Goal: Transaction & Acquisition: Purchase product/service

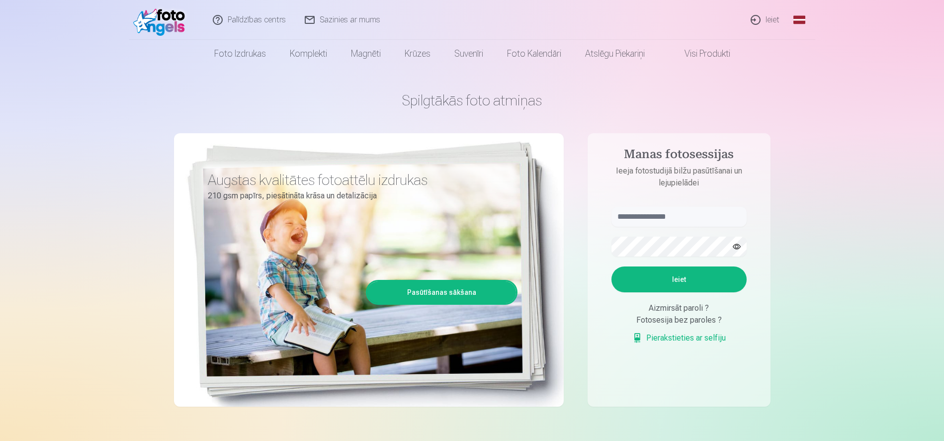
click at [770, 22] on link "Ieiet" at bounding box center [766, 20] width 48 height 40
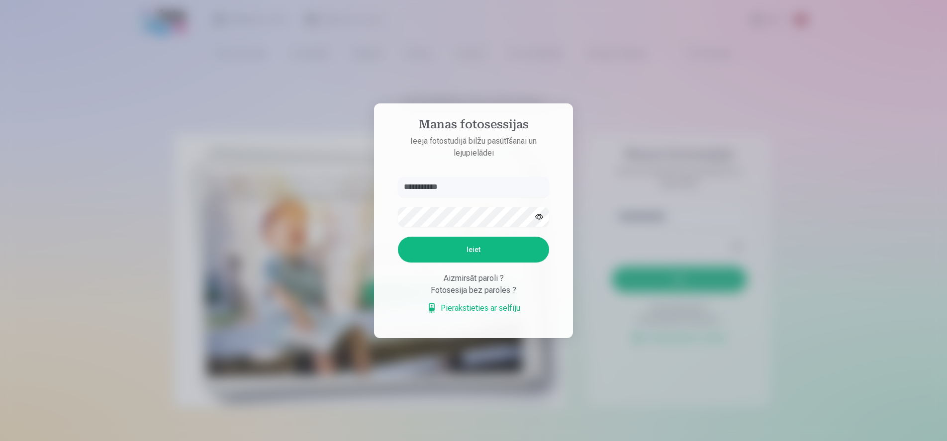
type input "**********"
click at [473, 249] on button "Ieiet" at bounding box center [473, 250] width 151 height 26
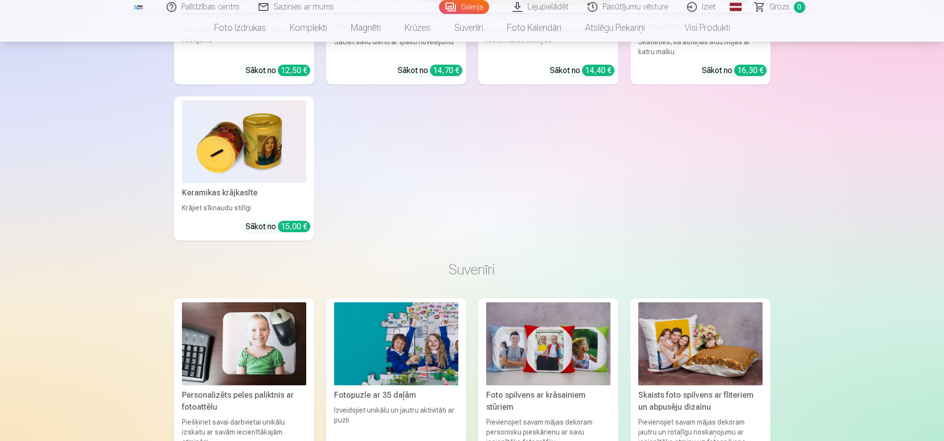
scroll to position [6603, 0]
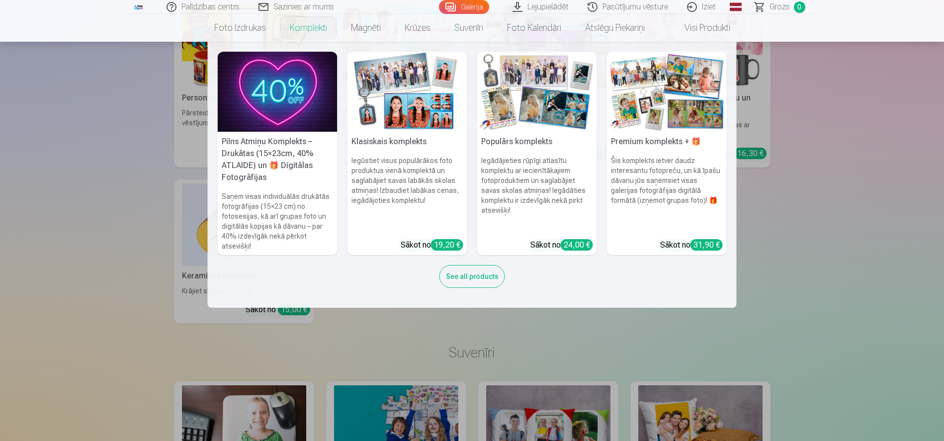
click at [308, 29] on link "Komplekti" at bounding box center [308, 28] width 61 height 28
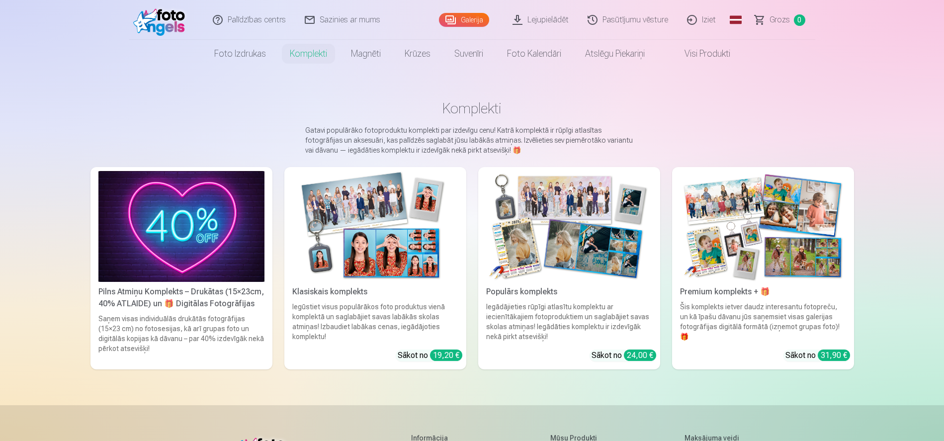
click at [432, 324] on div "Iegūstiet visus populārākos foto produktus vienā komplektā un saglabājiet savas…" at bounding box center [375, 322] width 174 height 40
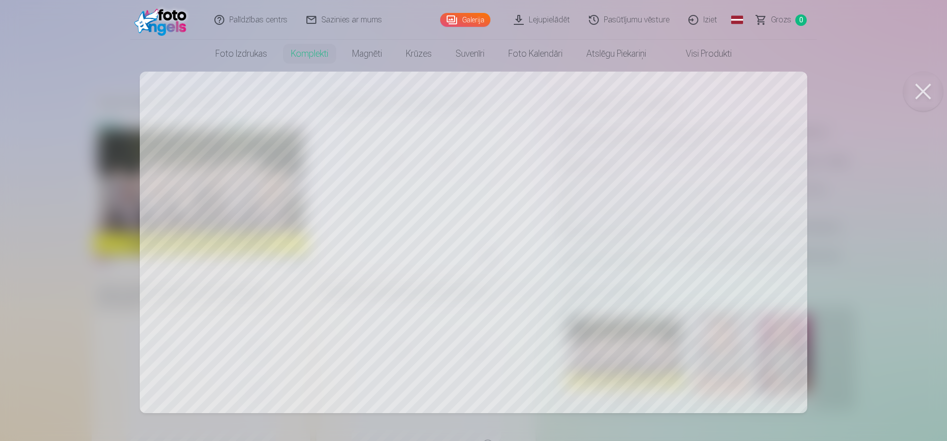
click at [918, 88] on button at bounding box center [923, 92] width 40 height 40
click at [750, 146] on div at bounding box center [473, 220] width 947 height 441
click at [485, 251] on div at bounding box center [473, 220] width 947 height 441
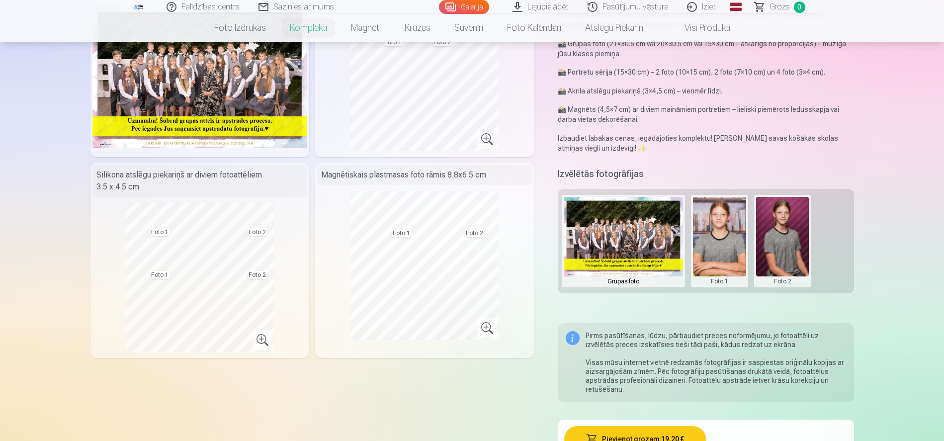
scroll to position [119, 0]
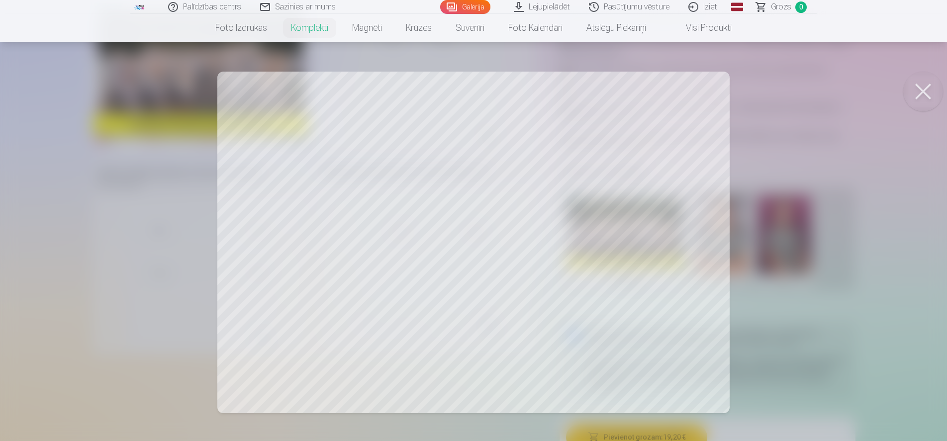
click at [371, 226] on div at bounding box center [473, 220] width 947 height 441
click at [622, 256] on div at bounding box center [473, 220] width 947 height 441
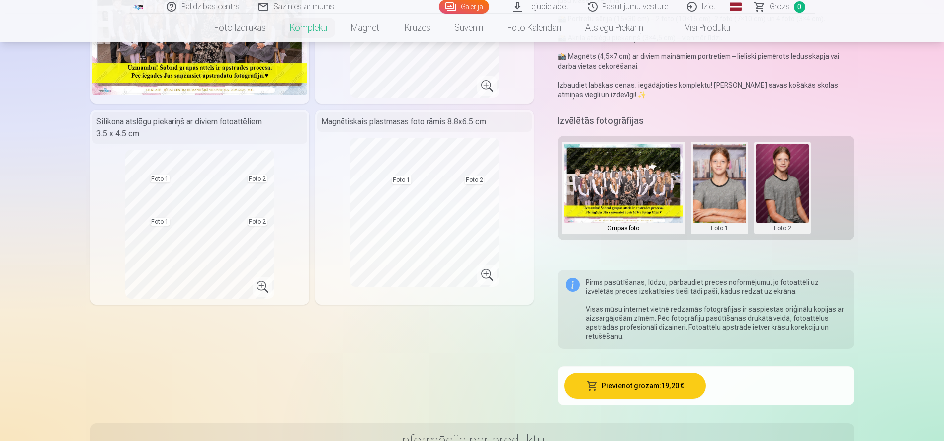
scroll to position [83, 0]
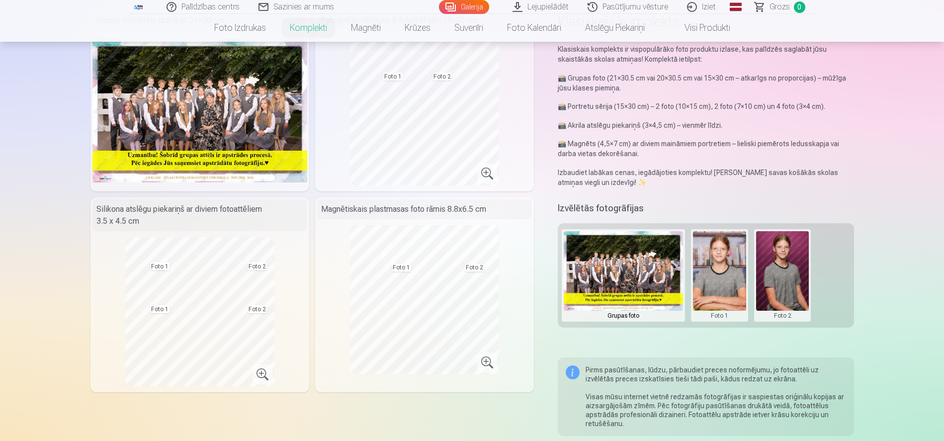
click at [731, 274] on button at bounding box center [719, 275] width 53 height 89
click at [732, 273] on button "Nomainiet foto" at bounding box center [719, 276] width 81 height 28
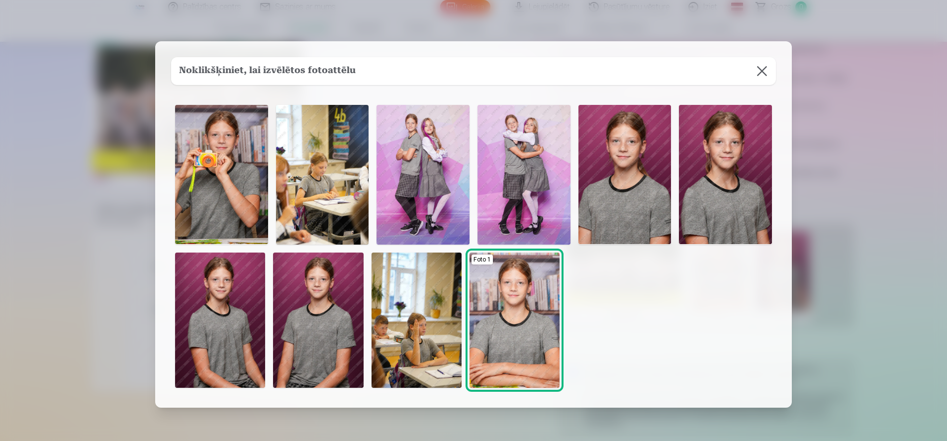
click at [768, 75] on button at bounding box center [762, 71] width 28 height 28
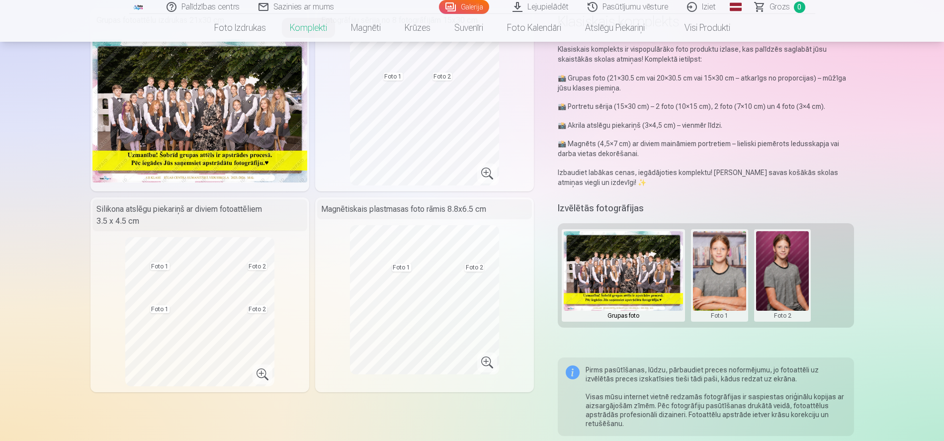
click at [708, 272] on button at bounding box center [719, 275] width 53 height 89
click at [725, 266] on button "Nomainiet foto" at bounding box center [719, 276] width 81 height 28
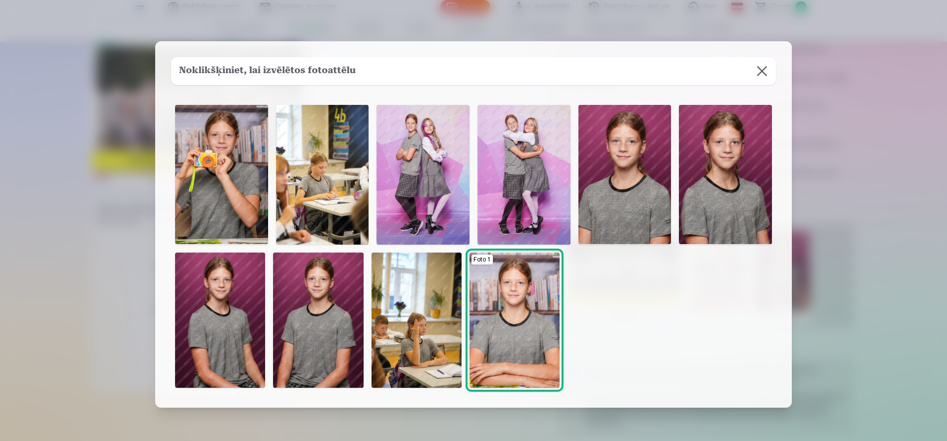
click at [254, 196] on img at bounding box center [221, 174] width 93 height 139
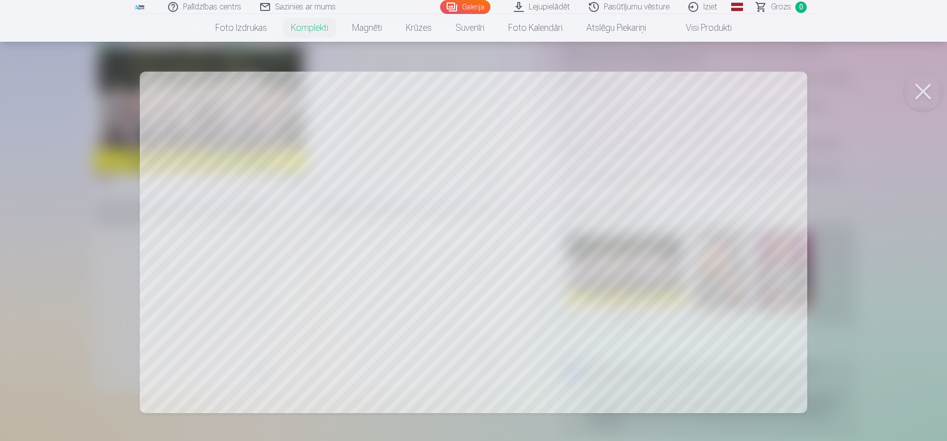
click at [923, 107] on button at bounding box center [923, 92] width 40 height 40
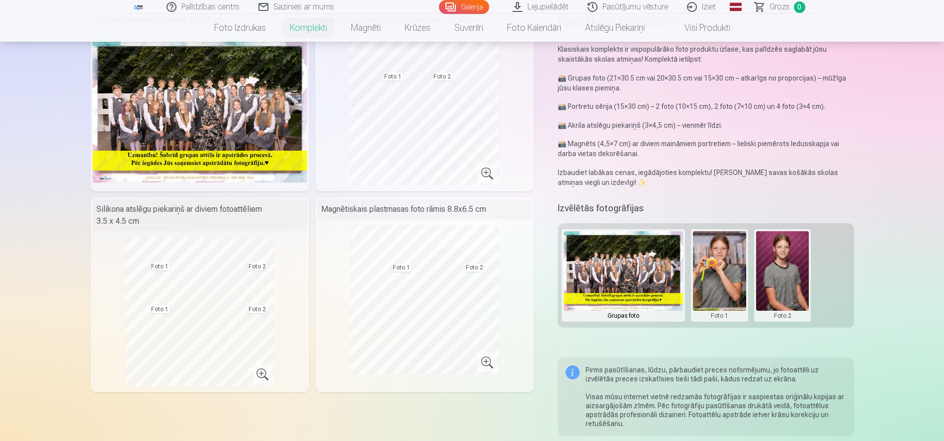
click at [739, 269] on button at bounding box center [719, 275] width 53 height 89
click at [738, 271] on button "Nomainiet foto" at bounding box center [719, 276] width 81 height 28
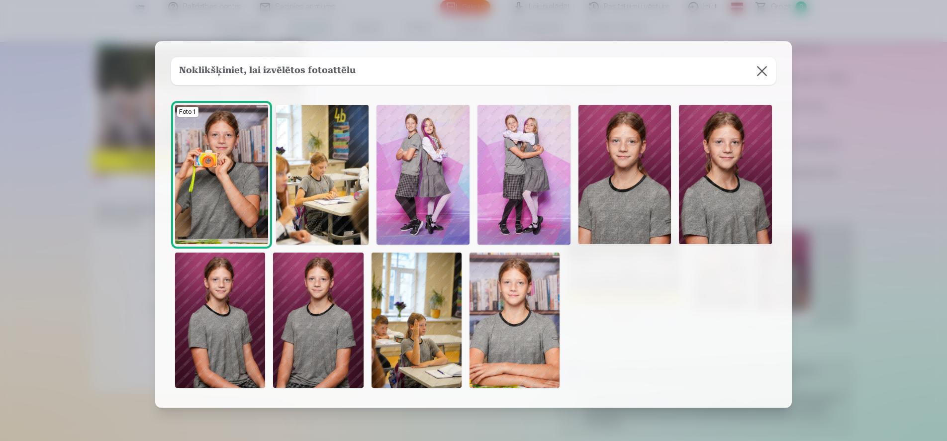
click at [758, 75] on button at bounding box center [762, 71] width 28 height 28
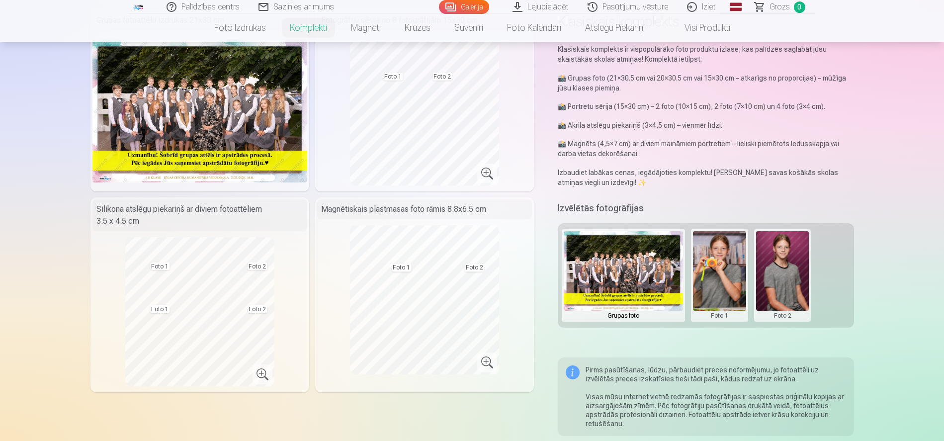
click at [724, 284] on button at bounding box center [719, 275] width 53 height 89
click at [724, 279] on button "Nomainiet foto" at bounding box center [719, 276] width 81 height 28
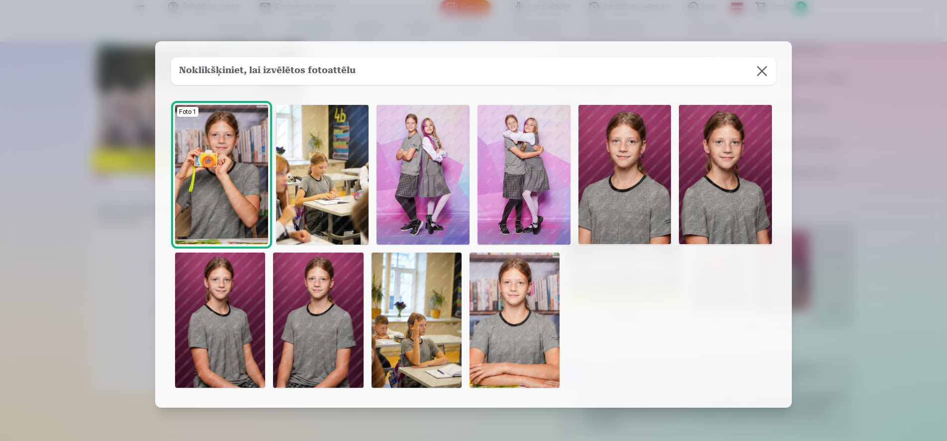
click at [534, 327] on img at bounding box center [514, 320] width 90 height 135
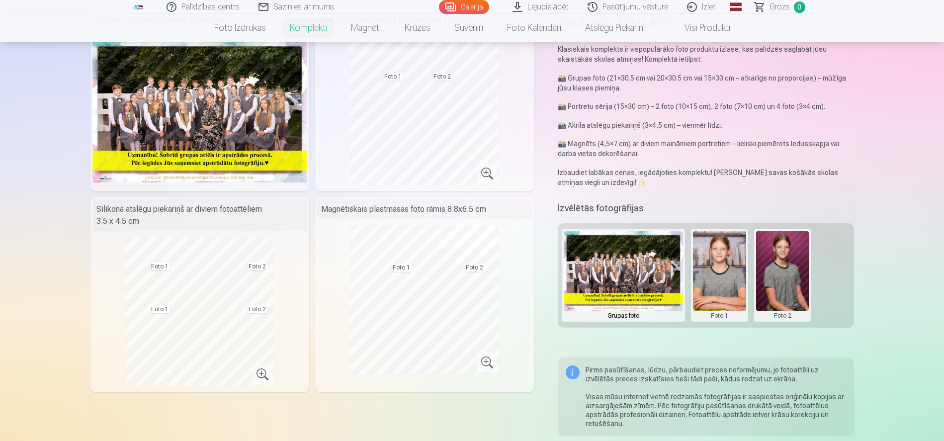
click at [726, 300] on button at bounding box center [719, 275] width 53 height 89
click at [722, 269] on button "Nomainiet foto" at bounding box center [719, 276] width 81 height 28
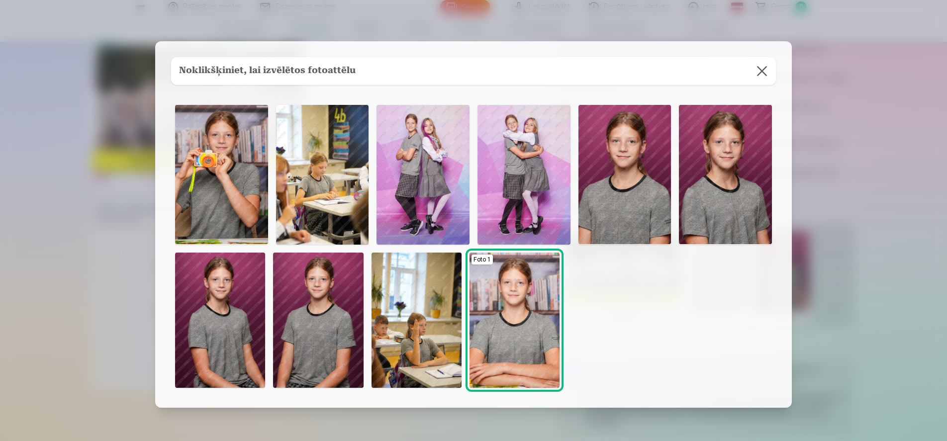
click at [251, 171] on img at bounding box center [221, 174] width 93 height 139
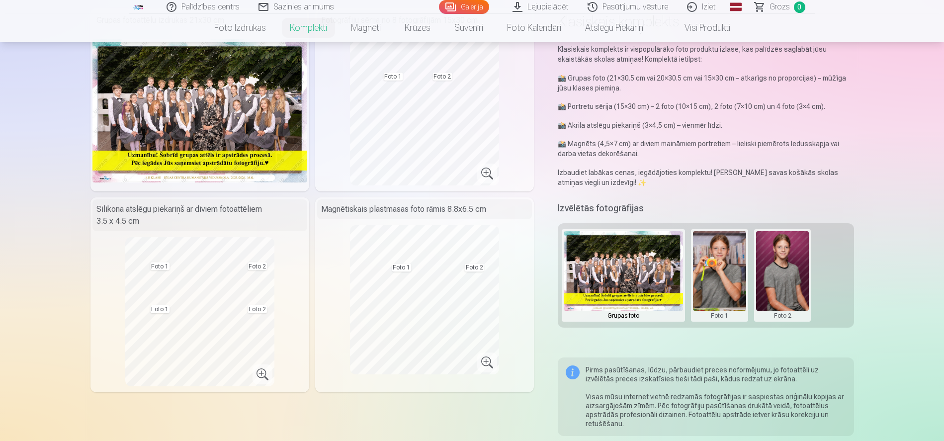
click at [732, 301] on button at bounding box center [719, 275] width 53 height 89
click at [731, 272] on button "Nomainiet foto" at bounding box center [719, 276] width 81 height 28
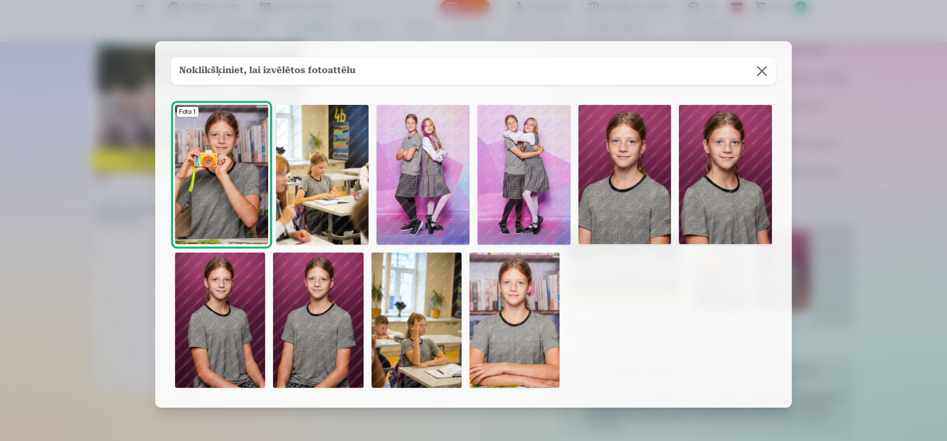
click at [642, 220] on img at bounding box center [624, 174] width 93 height 139
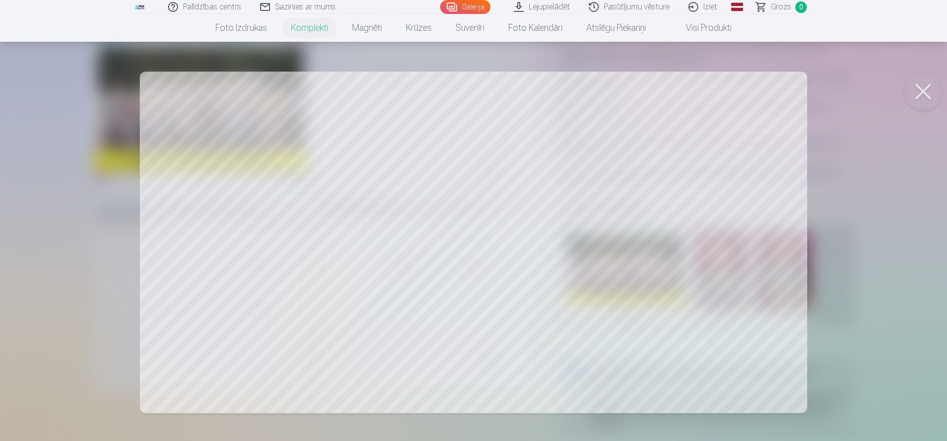
click at [910, 111] on div at bounding box center [473, 220] width 947 height 441
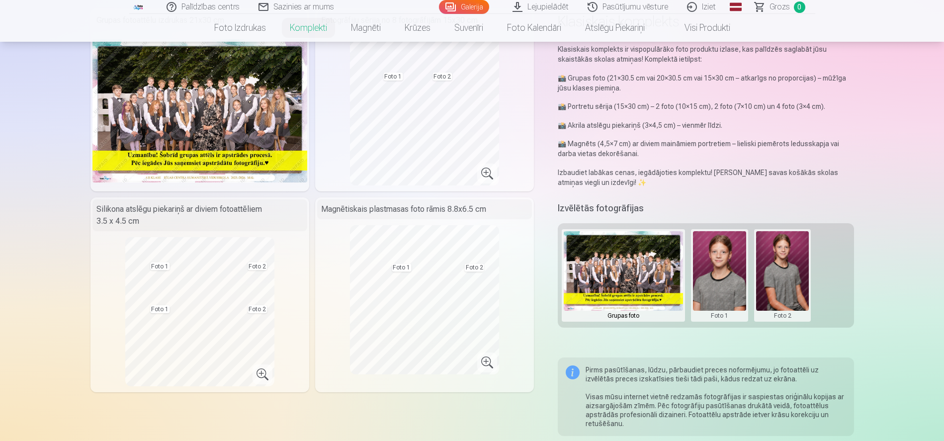
click at [708, 287] on button at bounding box center [719, 275] width 53 height 89
click at [719, 270] on button "Nomainiet foto" at bounding box center [719, 276] width 81 height 28
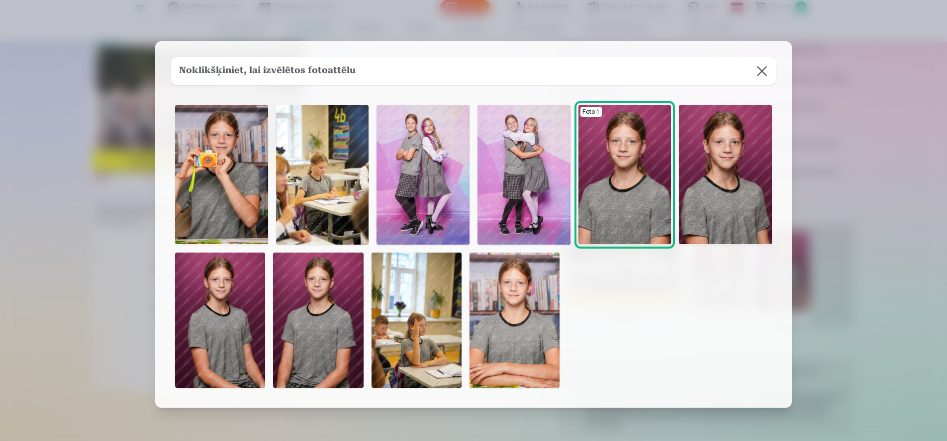
click at [515, 310] on img at bounding box center [514, 320] width 90 height 135
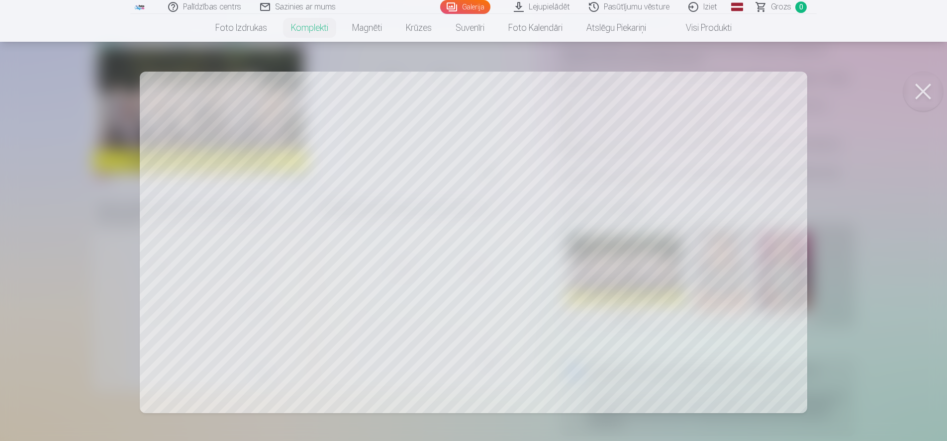
drag, startPoint x: 886, startPoint y: 95, endPoint x: 908, endPoint y: 96, distance: 21.9
click at [902, 97] on div at bounding box center [473, 220] width 947 height 441
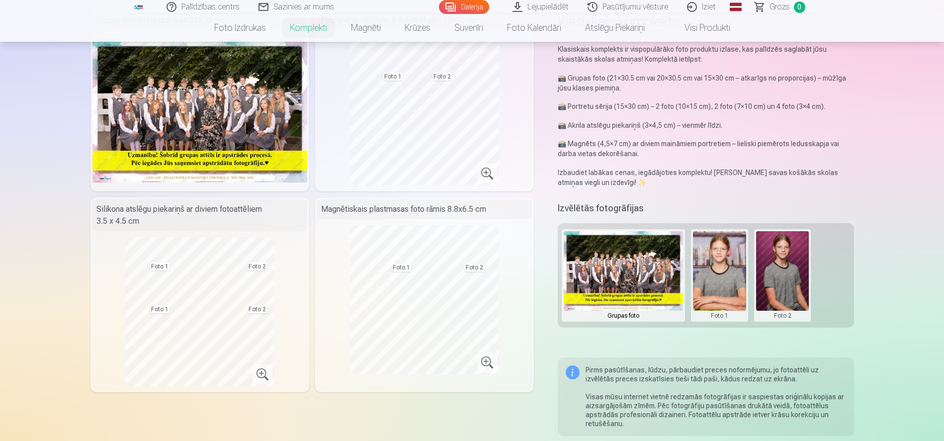
click at [729, 288] on button at bounding box center [719, 275] width 53 height 89
click at [728, 282] on button "Nomainiet foto" at bounding box center [719, 276] width 81 height 28
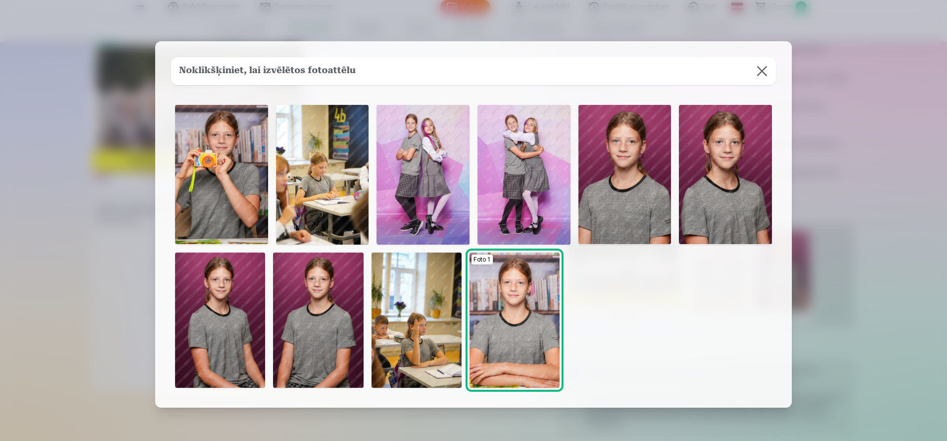
click at [202, 171] on img at bounding box center [221, 174] width 93 height 139
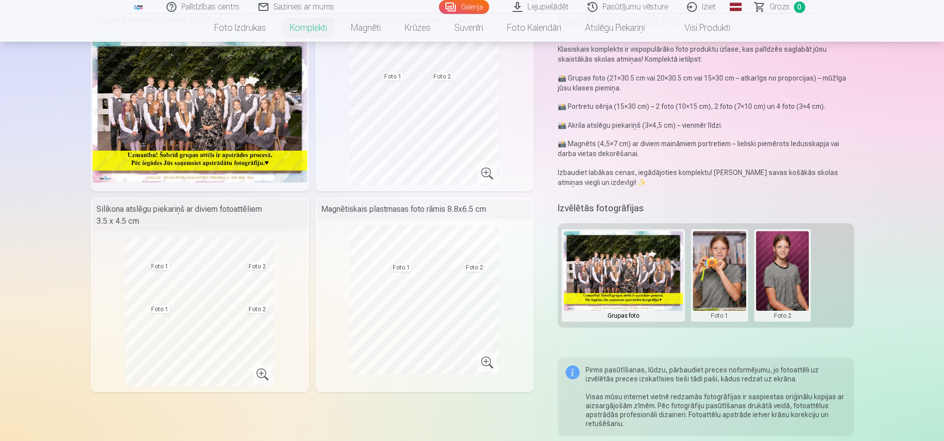
click at [728, 274] on button at bounding box center [719, 275] width 53 height 89
click at [728, 274] on button "Nomainiet foto" at bounding box center [719, 276] width 81 height 28
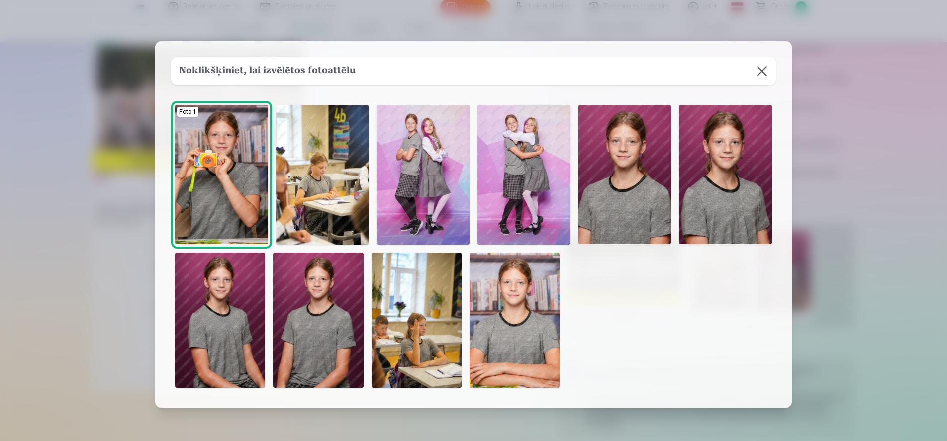
click at [372, 301] on img at bounding box center [416, 320] width 90 height 135
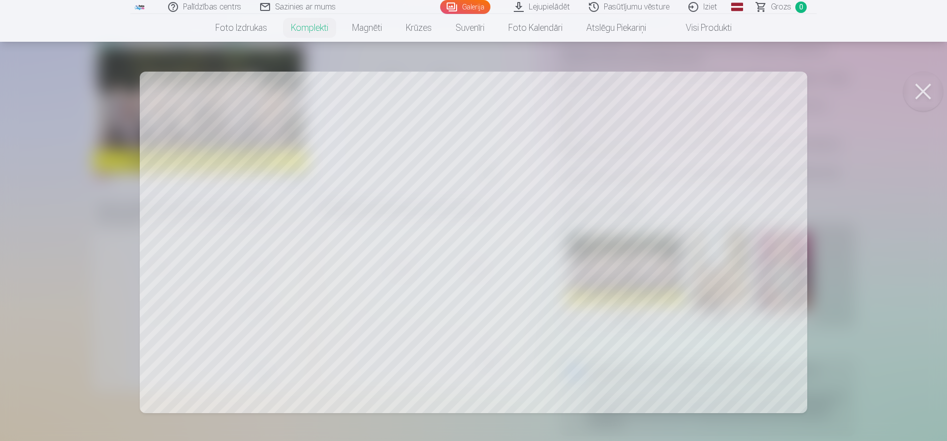
click at [915, 97] on button at bounding box center [923, 92] width 40 height 40
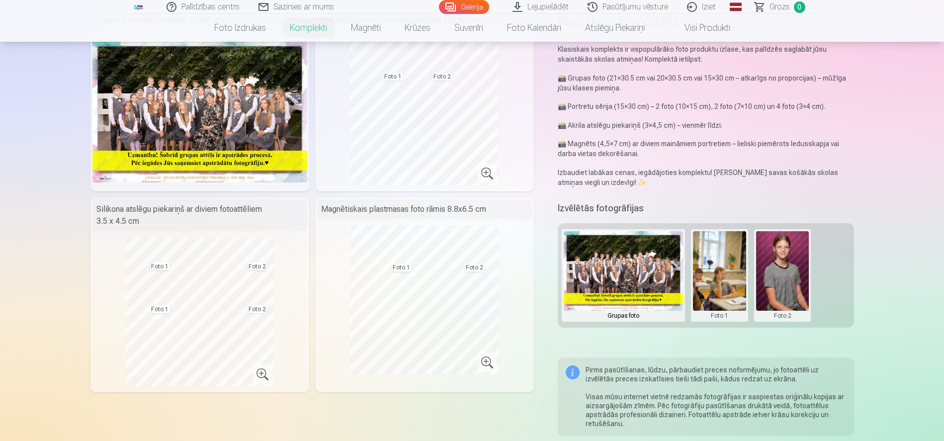
click at [720, 259] on button at bounding box center [719, 275] width 53 height 89
click at [720, 278] on button "Nomainiet foto" at bounding box center [719, 276] width 81 height 28
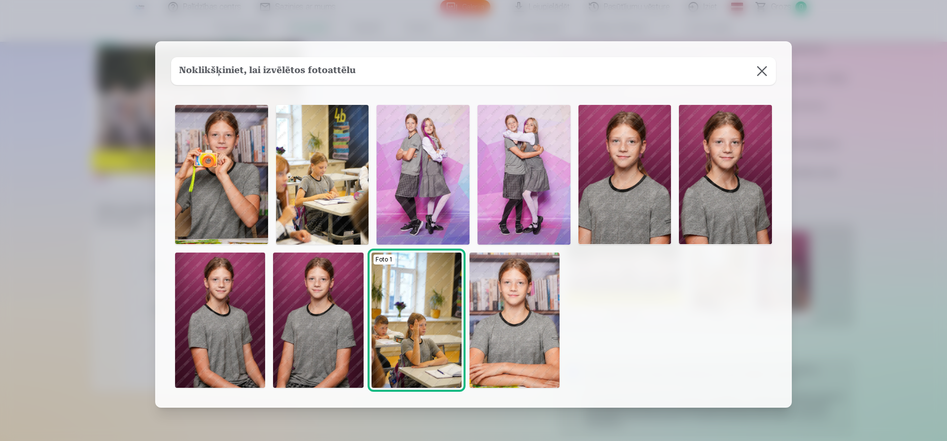
click at [643, 178] on img at bounding box center [624, 174] width 93 height 139
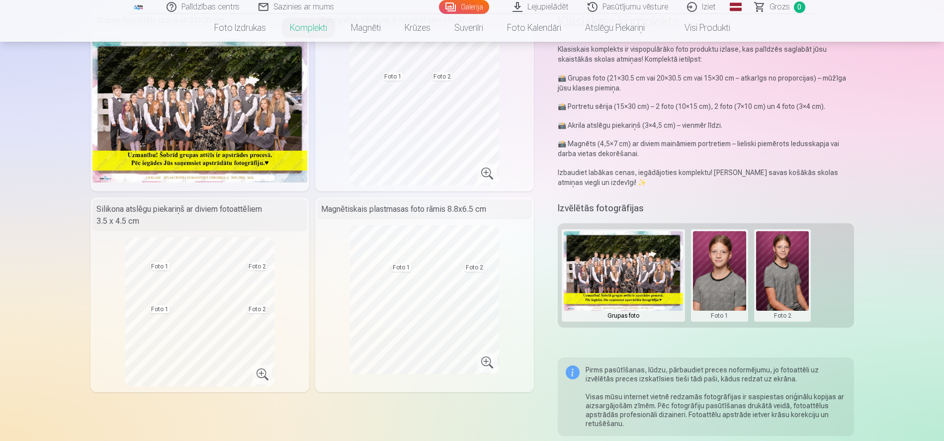
click at [760, 255] on button at bounding box center [782, 275] width 53 height 89
click at [453, 121] on div at bounding box center [472, 220] width 944 height 441
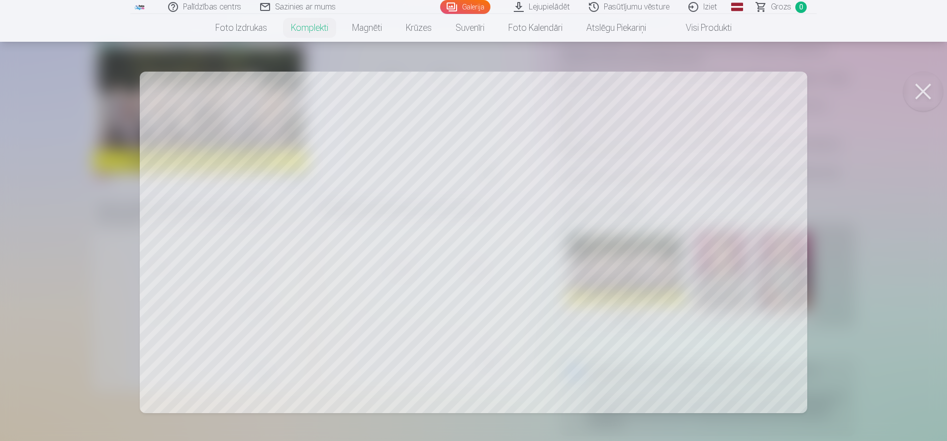
click at [931, 92] on button at bounding box center [923, 92] width 40 height 40
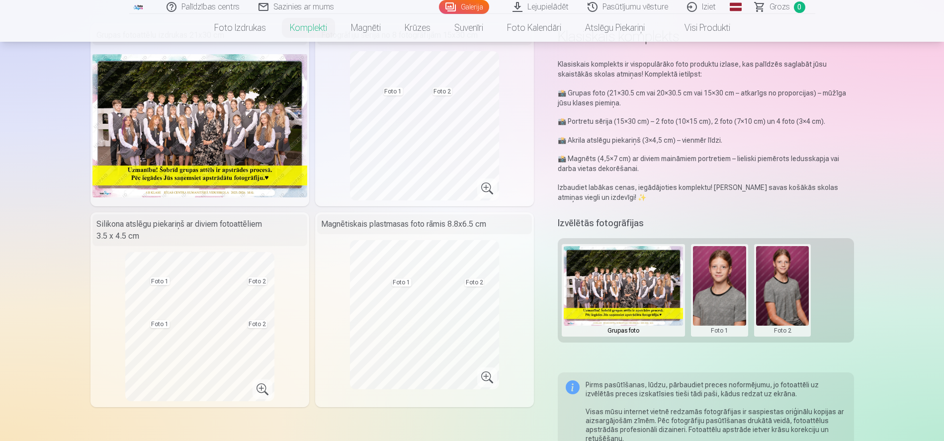
scroll to position [0, 0]
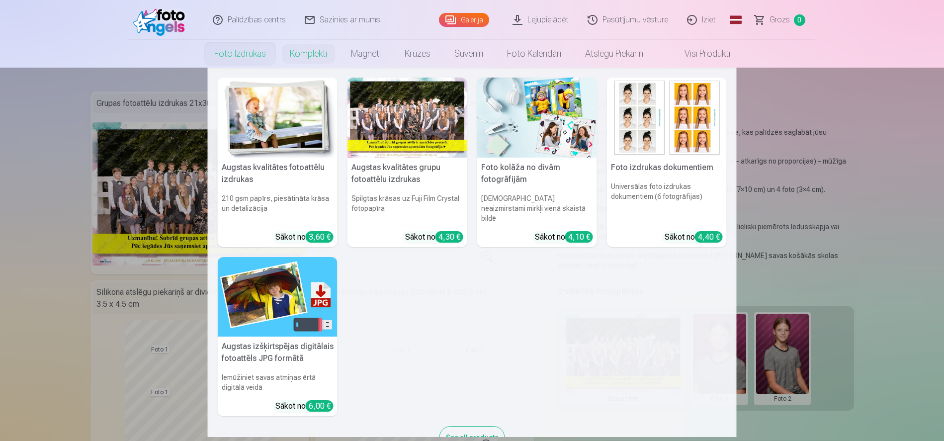
click at [257, 53] on link "Foto izdrukas" at bounding box center [240, 54] width 76 height 28
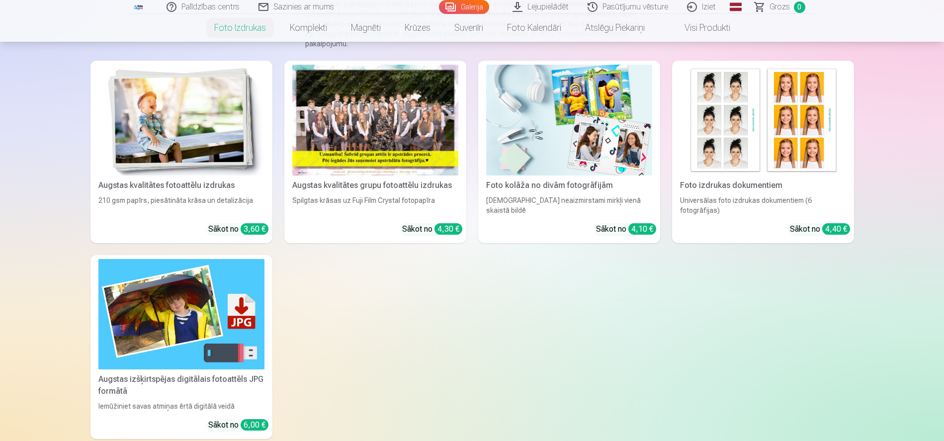
scroll to position [204, 0]
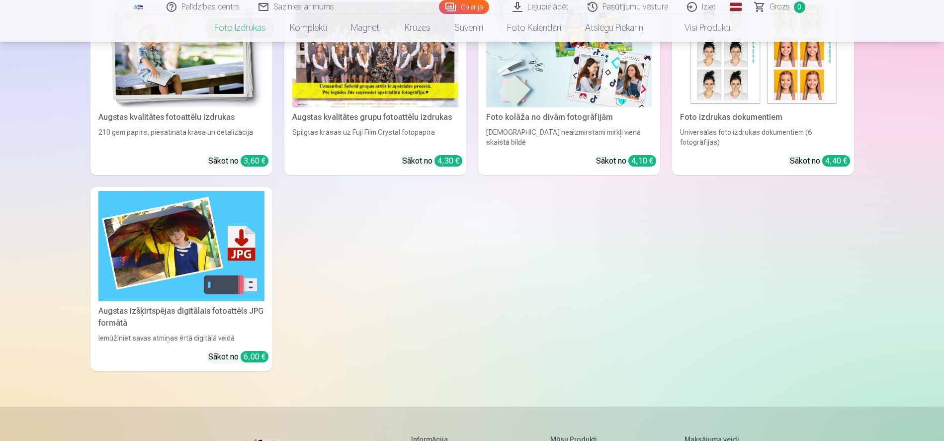
click at [201, 134] on div "210 gsm papīrs, piesātināta krāsa un detalizācija" at bounding box center [181, 137] width 174 height 20
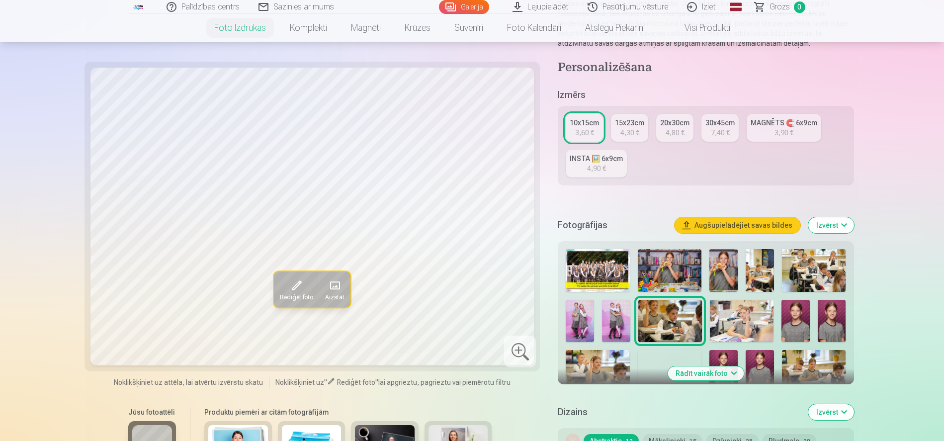
scroll to position [148, 0]
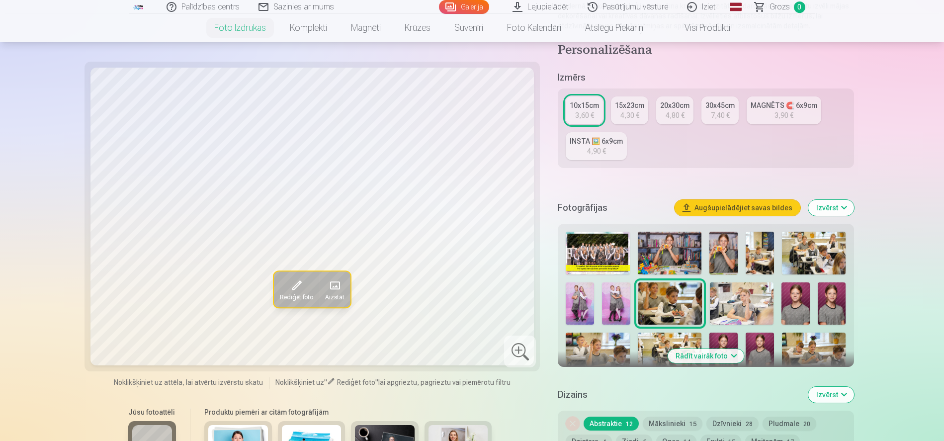
click at [606, 298] on img at bounding box center [616, 303] width 28 height 42
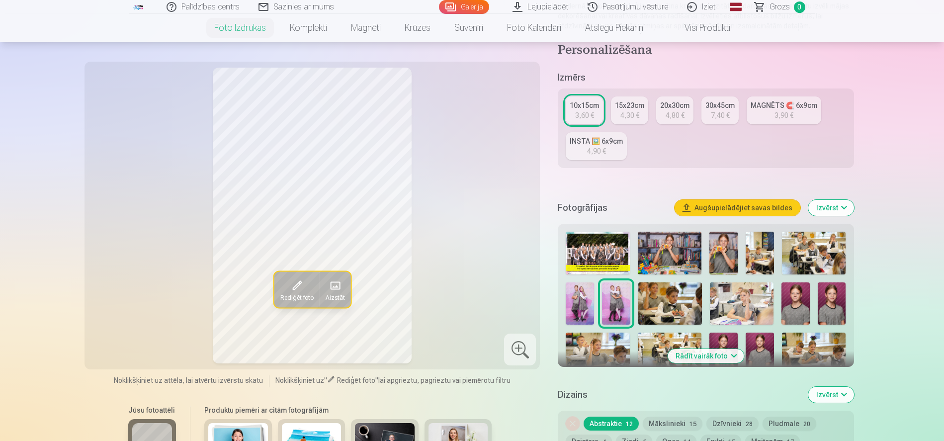
click at [584, 295] on img at bounding box center [580, 303] width 28 height 42
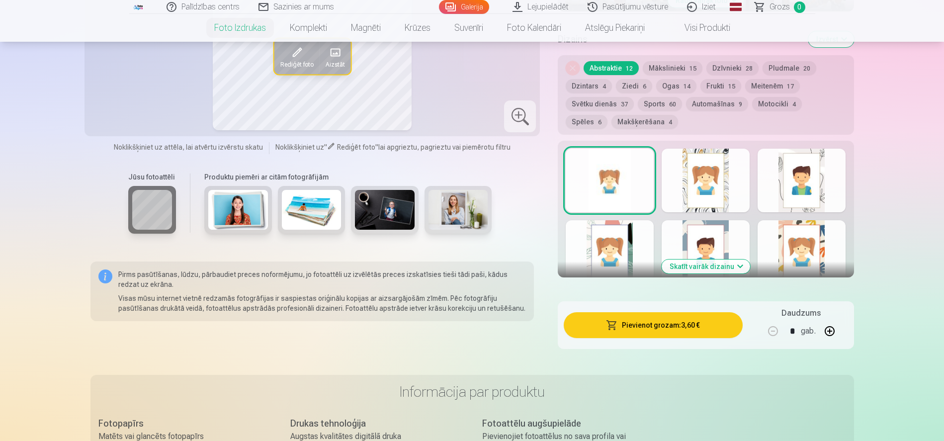
scroll to position [436, 0]
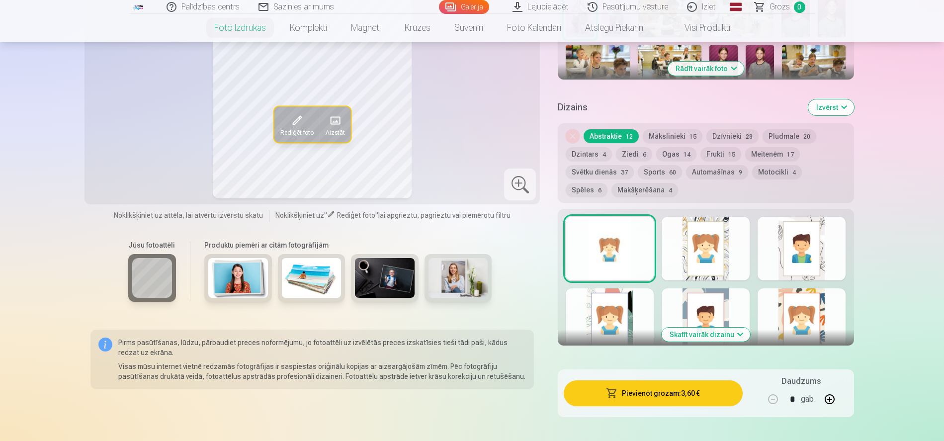
click at [706, 232] on div at bounding box center [706, 249] width 88 height 64
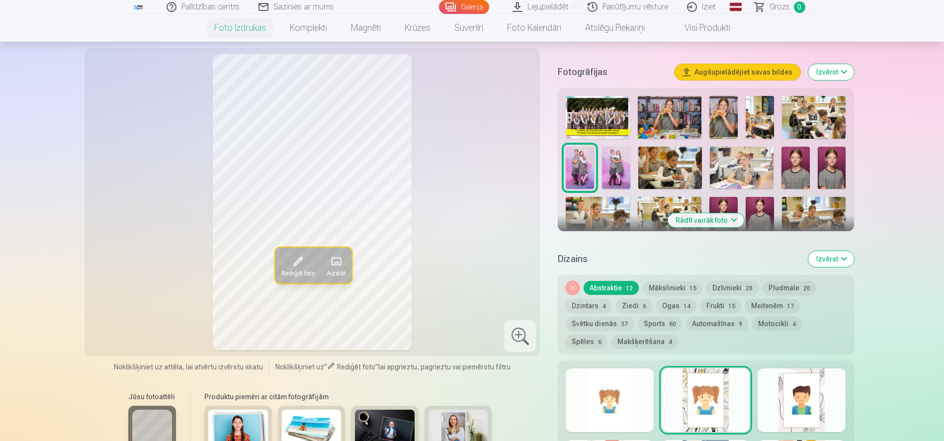
scroll to position [365, 0]
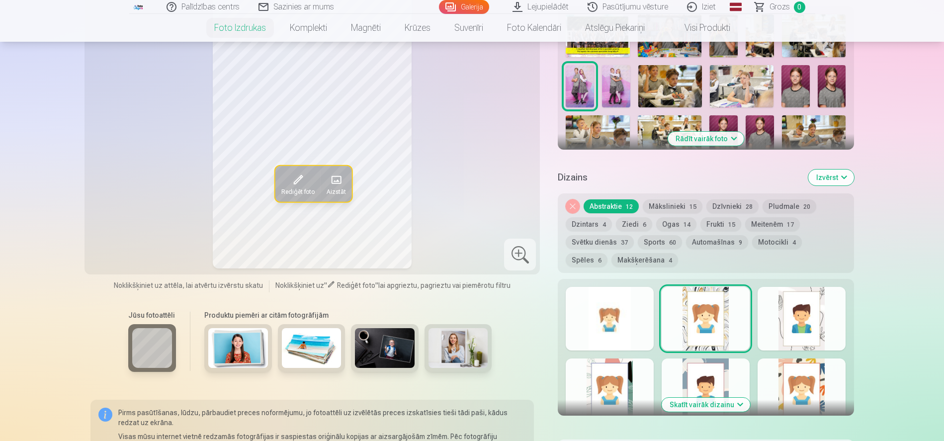
click at [632, 393] on div at bounding box center [610, 391] width 88 height 64
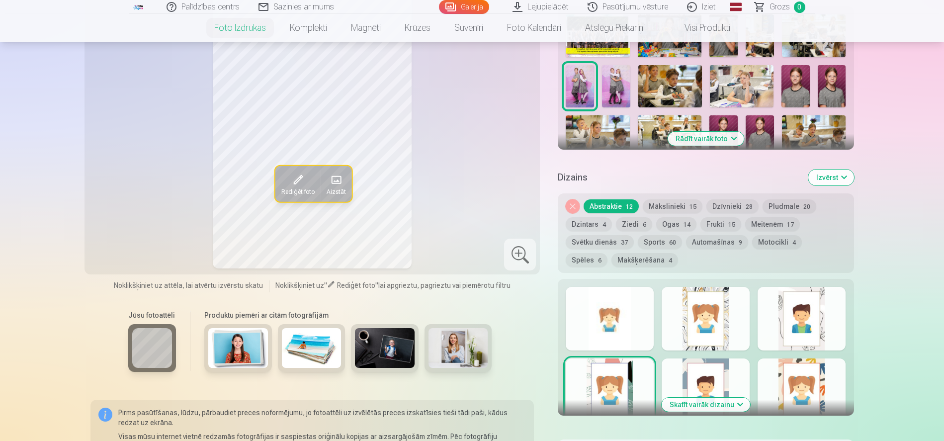
click at [737, 408] on button "Skatīt vairāk dizainu" at bounding box center [706, 405] width 89 height 14
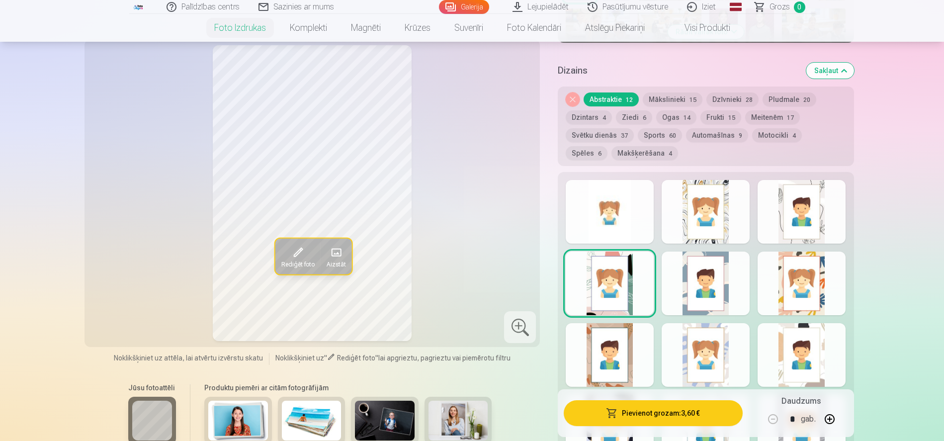
scroll to position [662, 0]
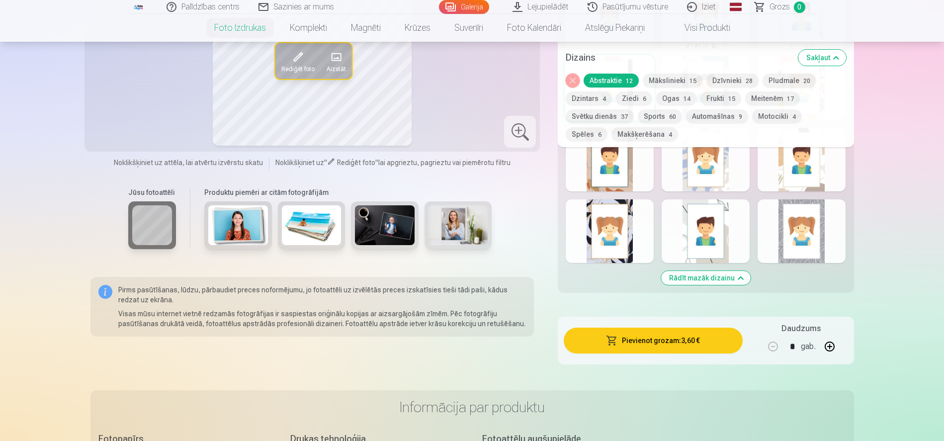
click at [816, 249] on div at bounding box center [802, 231] width 88 height 64
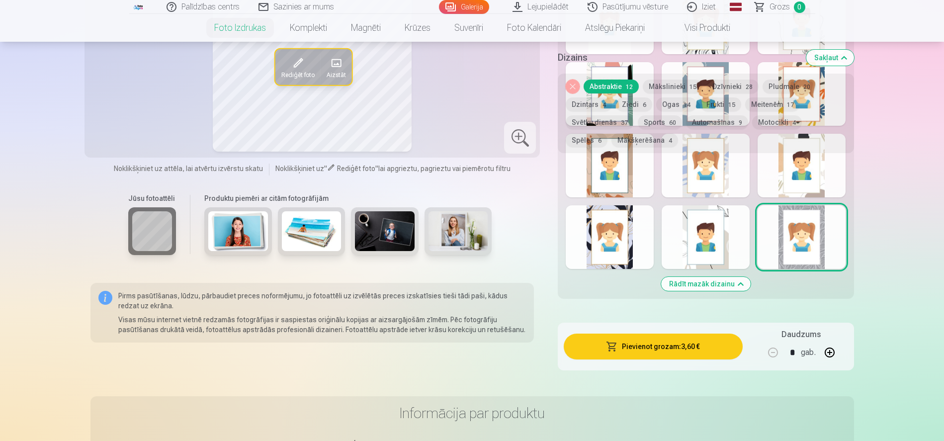
scroll to position [406, 0]
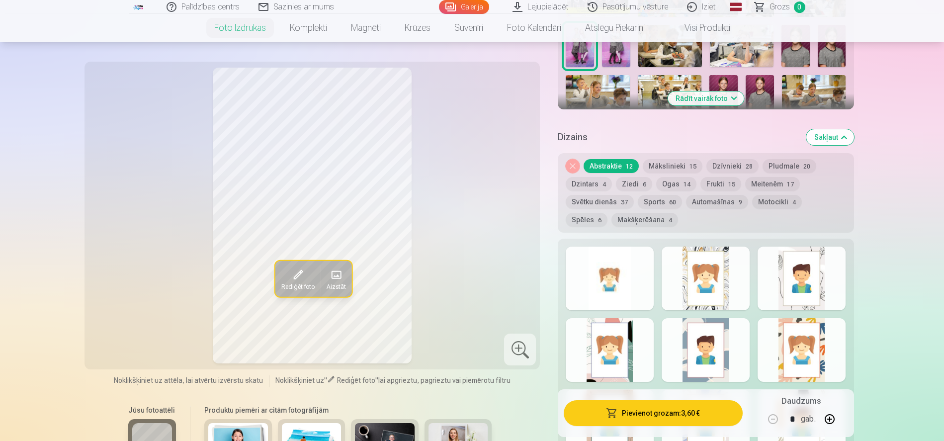
click at [805, 273] on div at bounding box center [802, 279] width 88 height 64
click at [724, 333] on div at bounding box center [706, 350] width 88 height 64
click at [732, 292] on div at bounding box center [706, 279] width 88 height 64
click at [611, 333] on div at bounding box center [610, 350] width 88 height 64
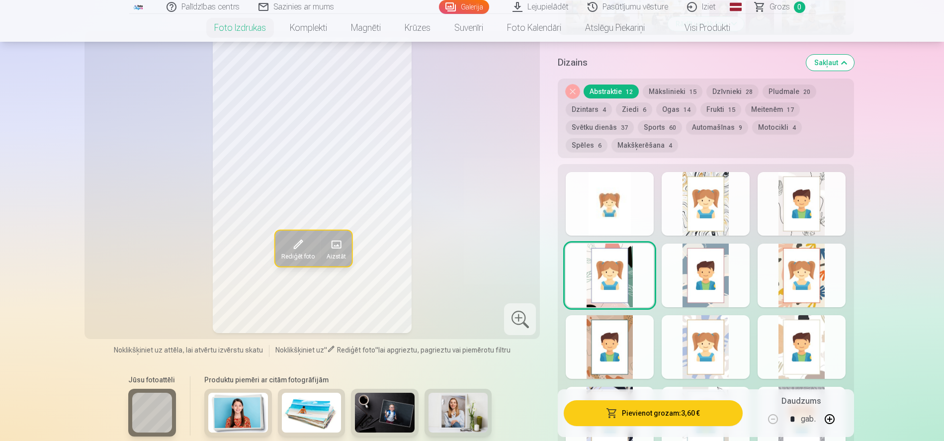
scroll to position [554, 0]
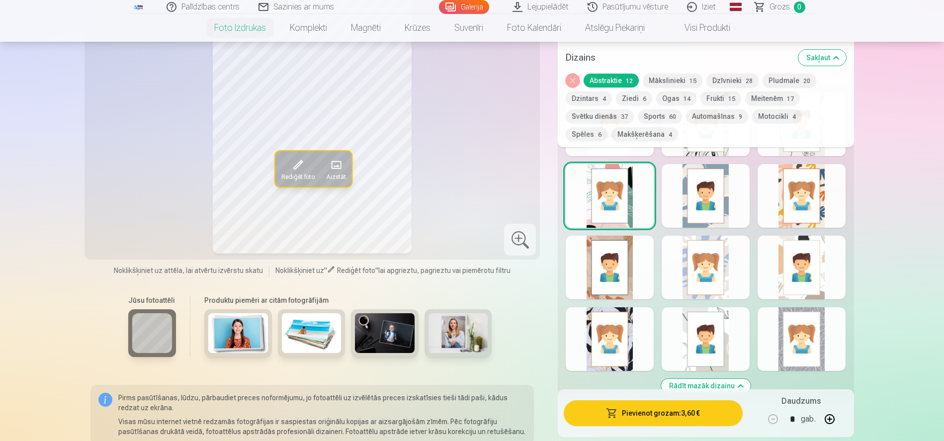
click at [612, 325] on div at bounding box center [610, 339] width 88 height 64
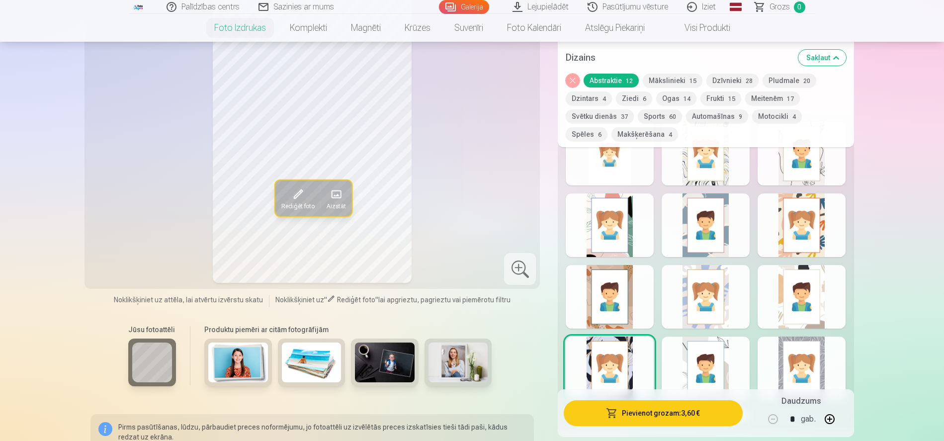
scroll to position [588, 0]
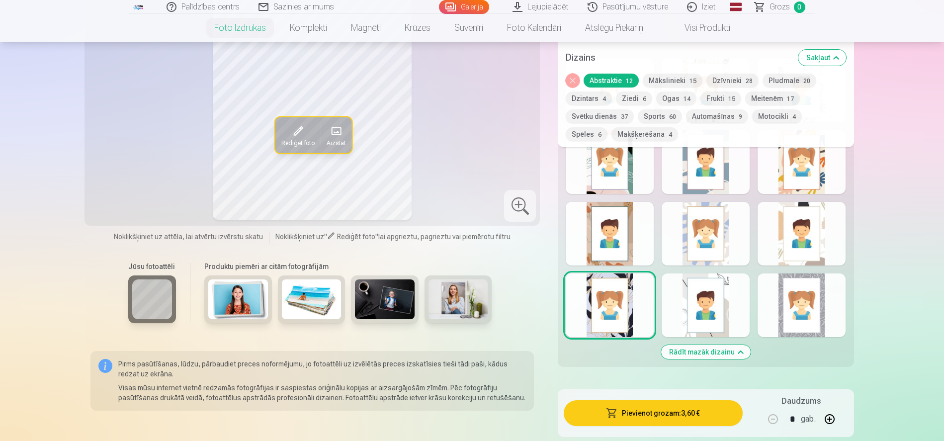
click at [729, 312] on div at bounding box center [706, 305] width 88 height 64
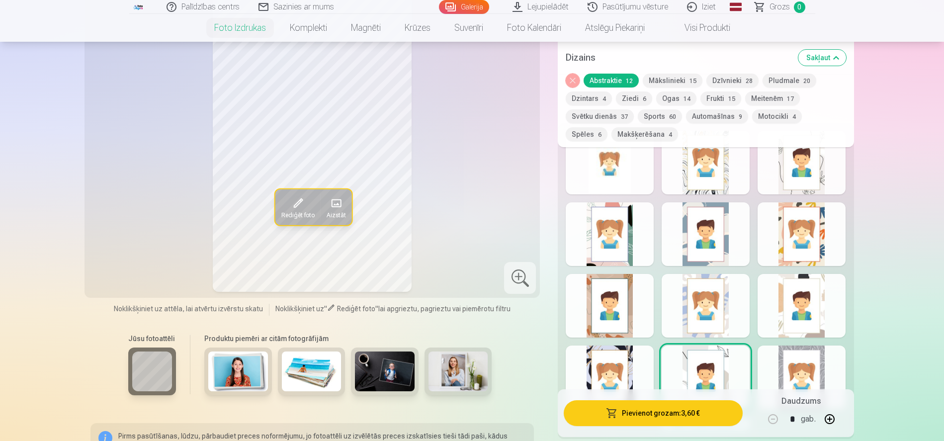
scroll to position [440, 0]
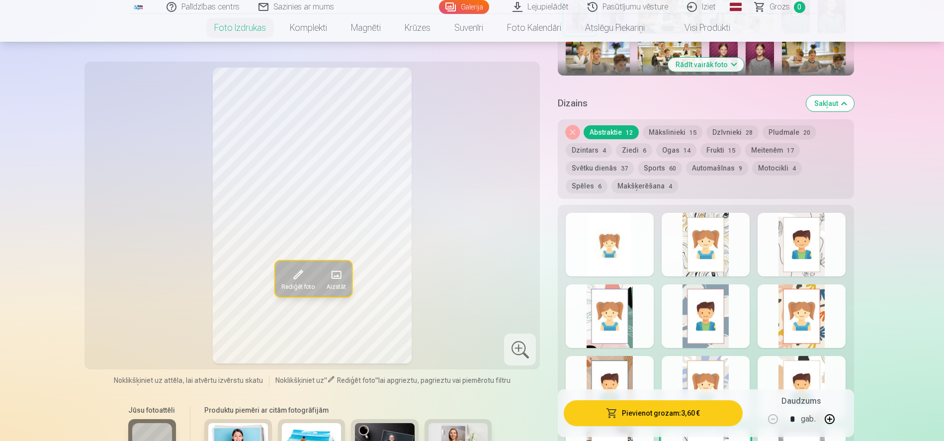
click at [723, 310] on div at bounding box center [706, 316] width 88 height 64
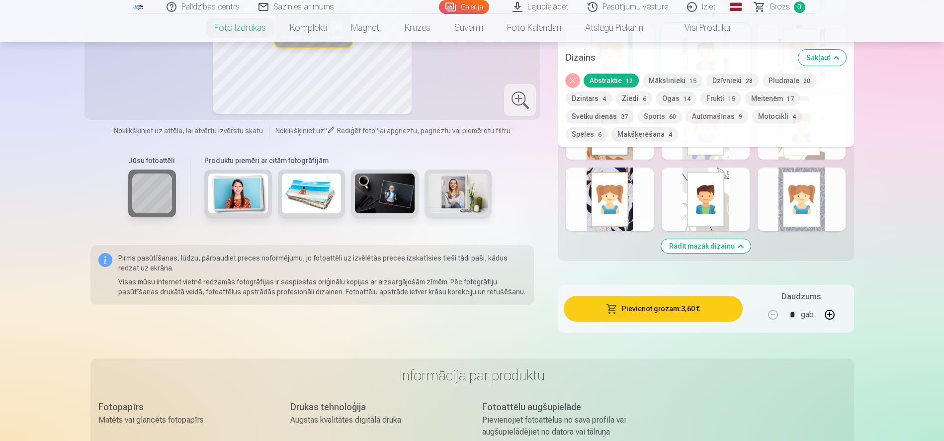
scroll to position [692, 0]
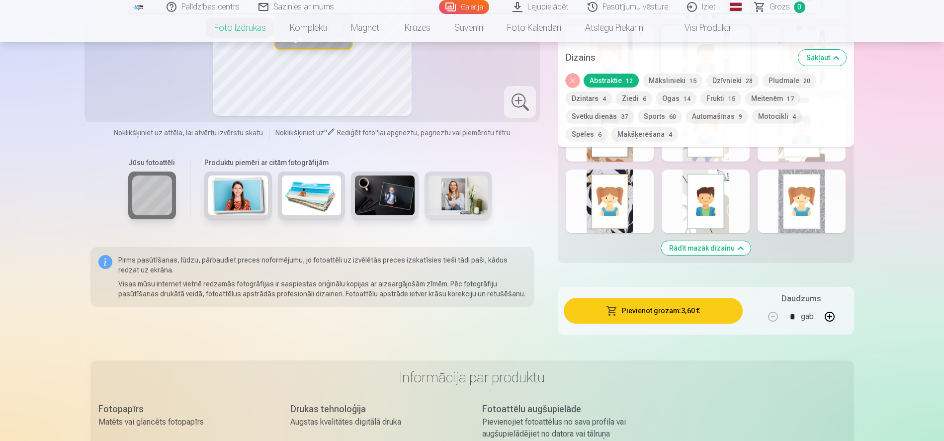
click at [821, 217] on div at bounding box center [802, 202] width 88 height 64
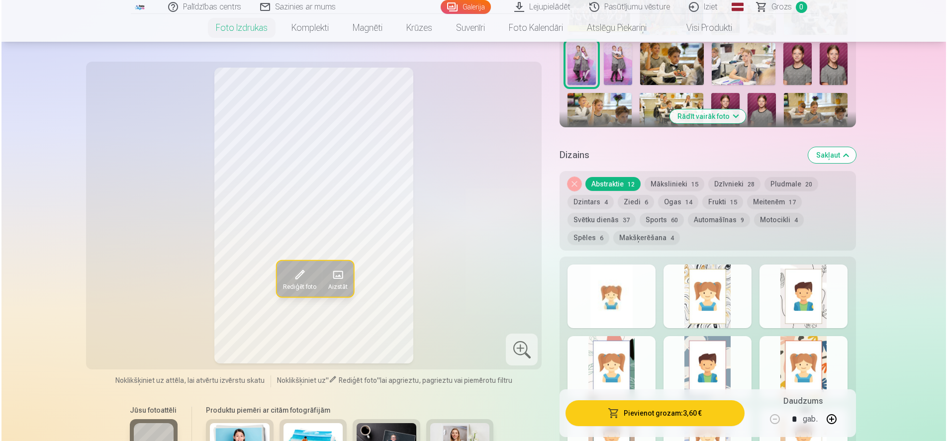
scroll to position [485, 0]
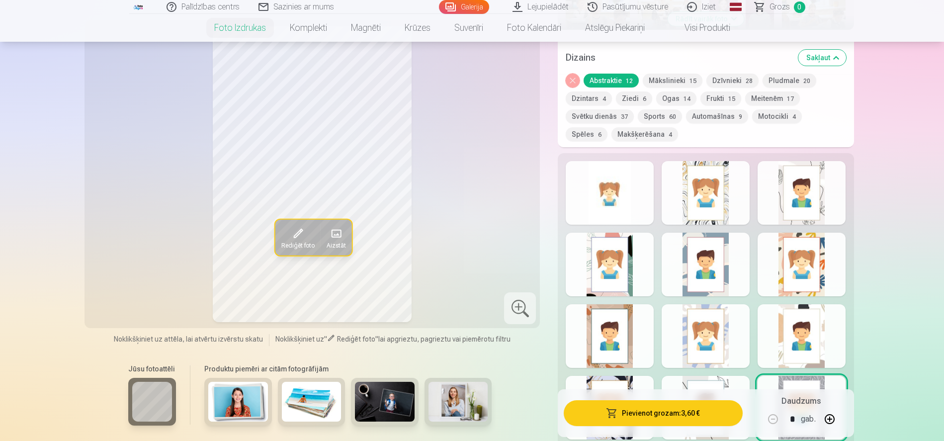
click at [687, 413] on button "Pievienot grozam : 3,60 €" at bounding box center [653, 413] width 179 height 26
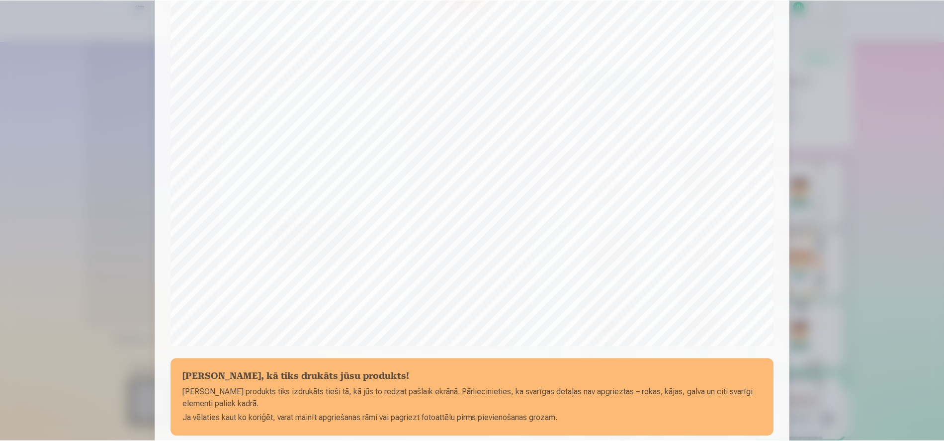
scroll to position [275, 0]
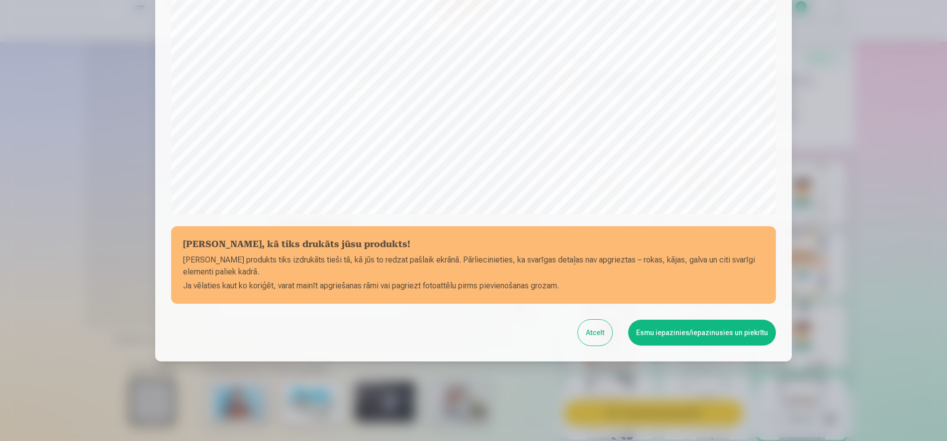
click at [692, 330] on button "Esmu iepazinies/iepazinusies un piekrītu" at bounding box center [702, 333] width 148 height 26
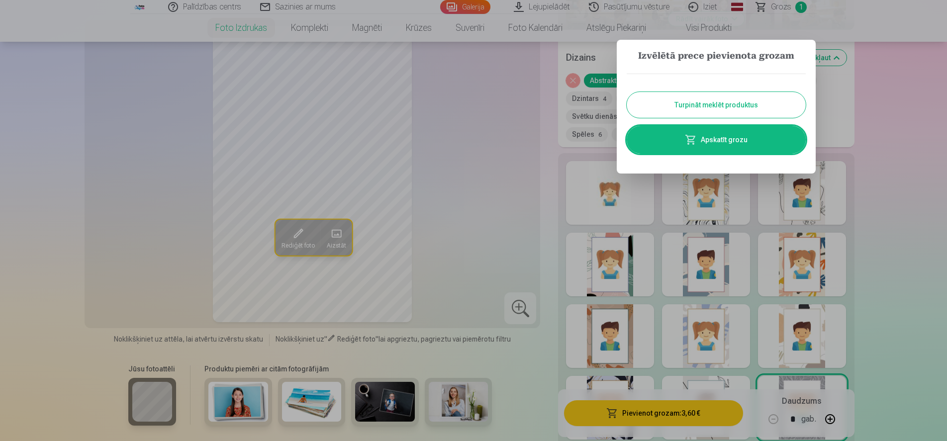
click at [721, 103] on button "Turpināt meklēt produktus" at bounding box center [716, 105] width 179 height 26
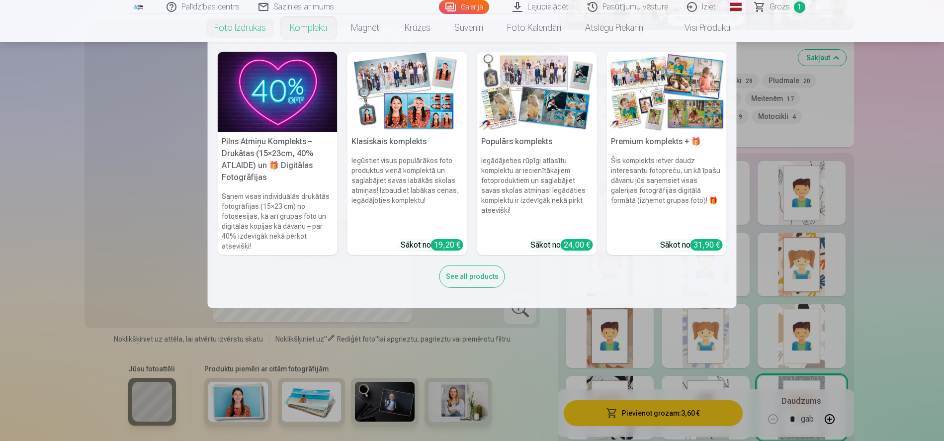
click at [312, 30] on link "Komplekti" at bounding box center [308, 28] width 61 height 28
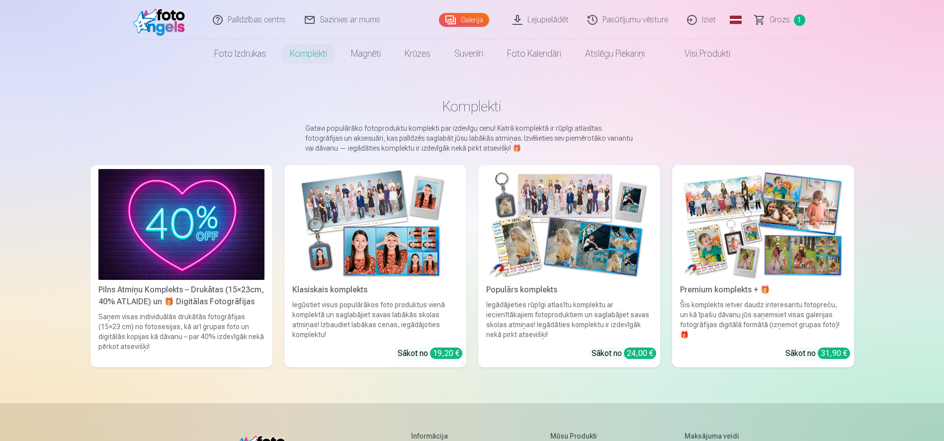
scroll to position [16, 0]
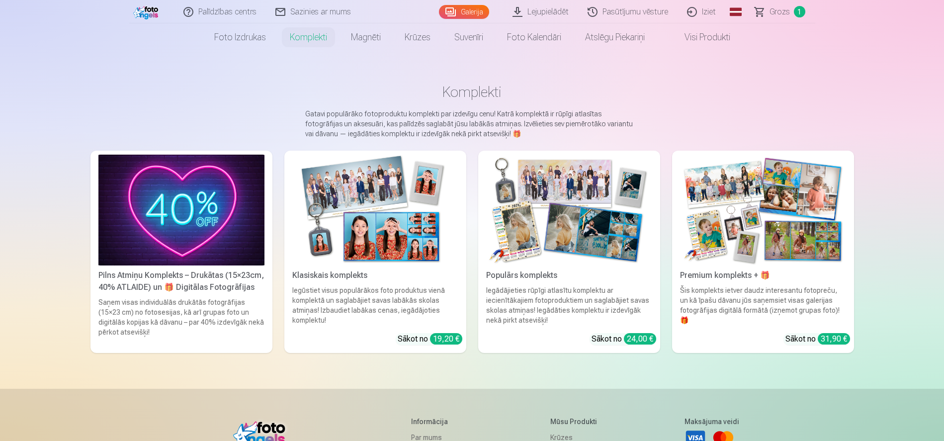
click at [375, 287] on div "Iegūstiet visus populārākos foto produktus vienā komplektā un saglabājiet savas…" at bounding box center [375, 305] width 174 height 40
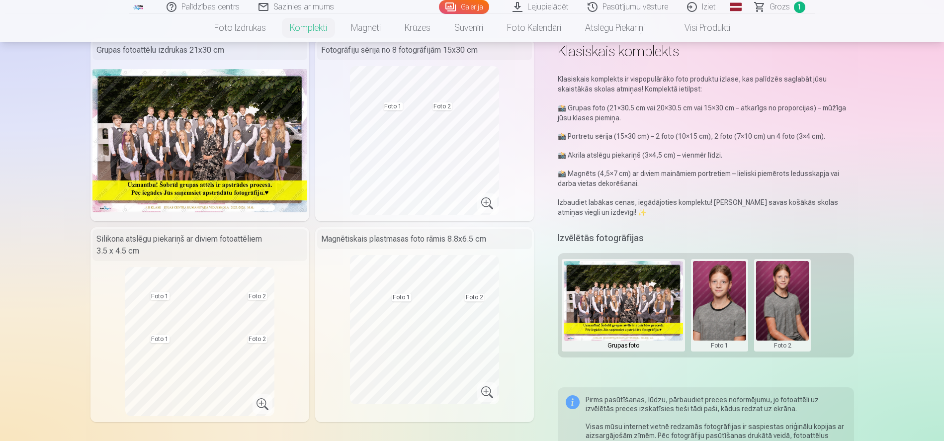
scroll to position [55, 0]
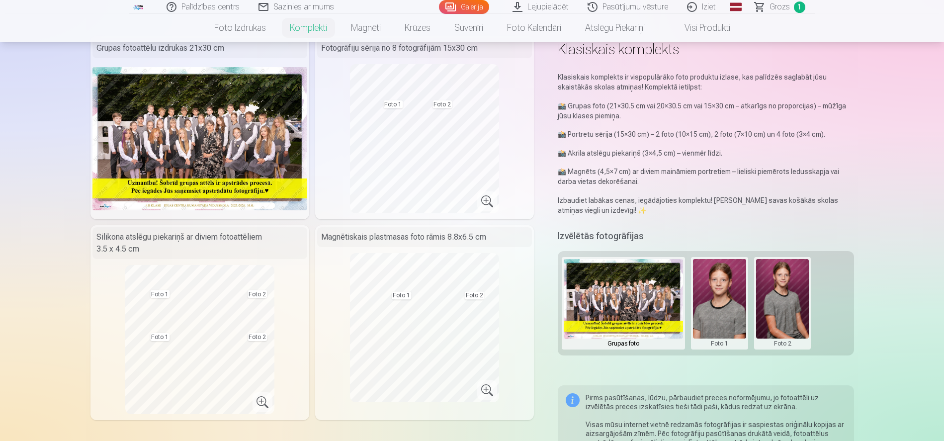
click at [723, 291] on button at bounding box center [719, 303] width 53 height 89
click at [639, 299] on div at bounding box center [472, 220] width 944 height 441
click at [708, 296] on button at bounding box center [719, 303] width 53 height 89
click at [711, 300] on button "Nomainiet foto" at bounding box center [719, 303] width 81 height 28
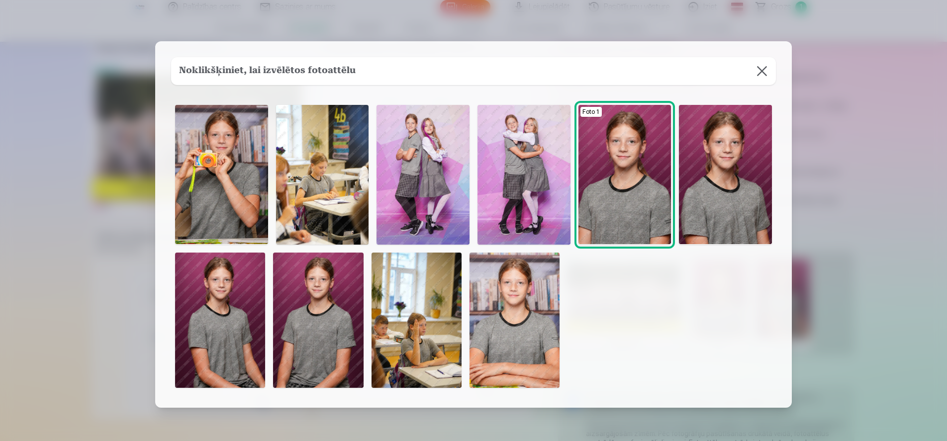
click at [481, 332] on img at bounding box center [514, 320] width 90 height 135
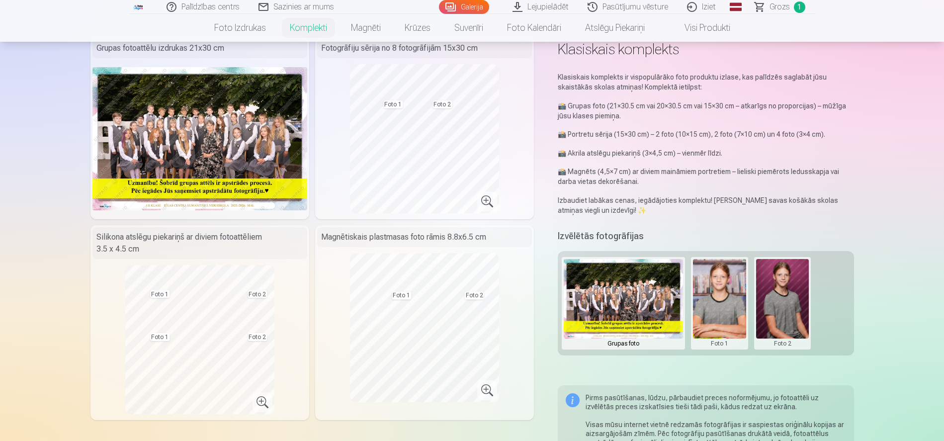
click at [720, 312] on button at bounding box center [719, 303] width 53 height 89
click at [723, 301] on button "Nomainiet foto" at bounding box center [719, 303] width 81 height 28
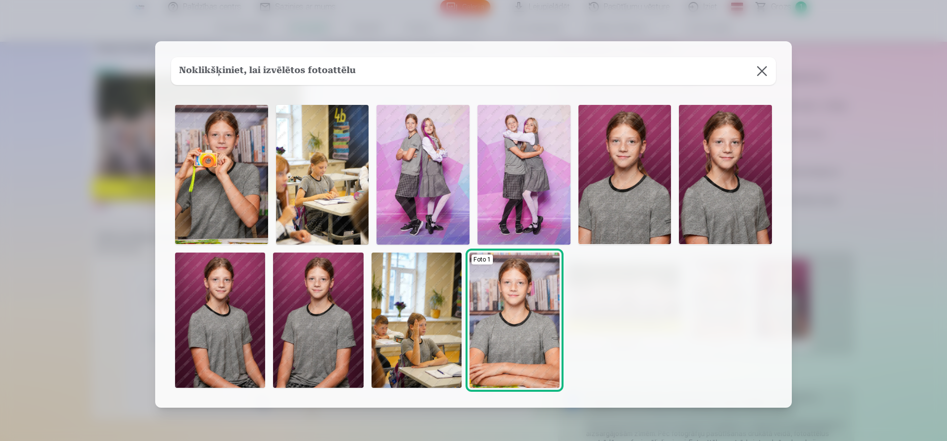
click at [239, 288] on img at bounding box center [220, 320] width 90 height 135
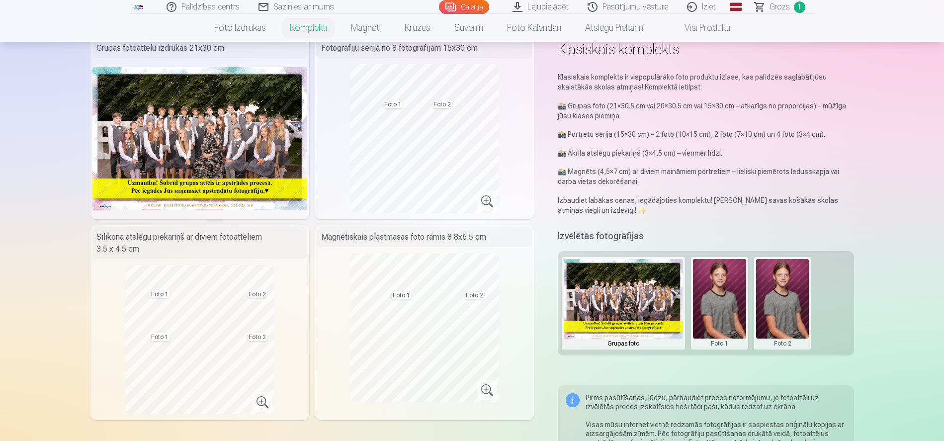
click at [734, 326] on button at bounding box center [719, 303] width 53 height 89
click at [731, 301] on button "Nomainiet foto" at bounding box center [719, 303] width 81 height 28
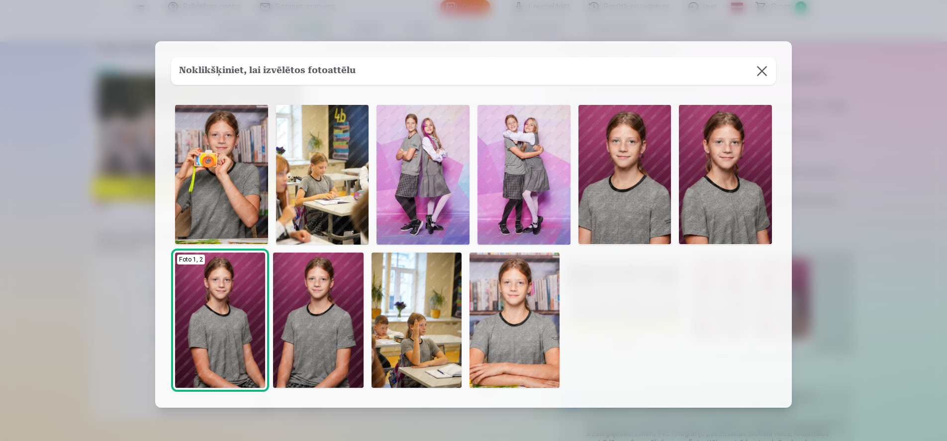
click at [310, 278] on img at bounding box center [318, 320] width 90 height 135
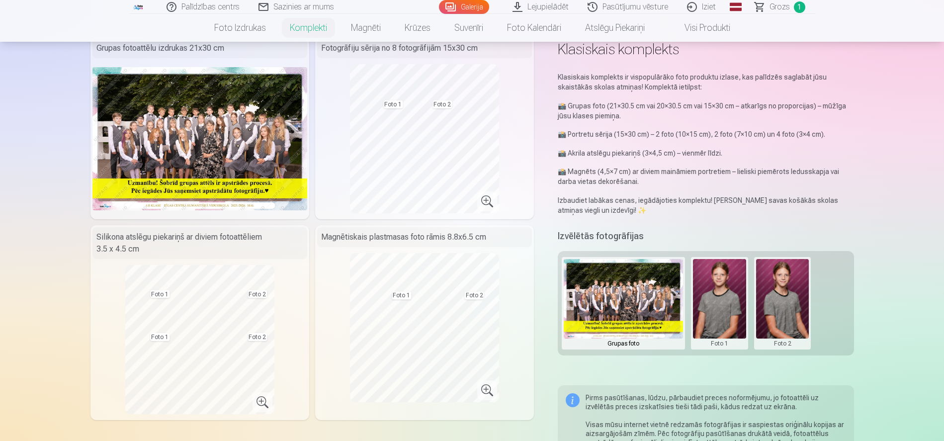
scroll to position [0, 0]
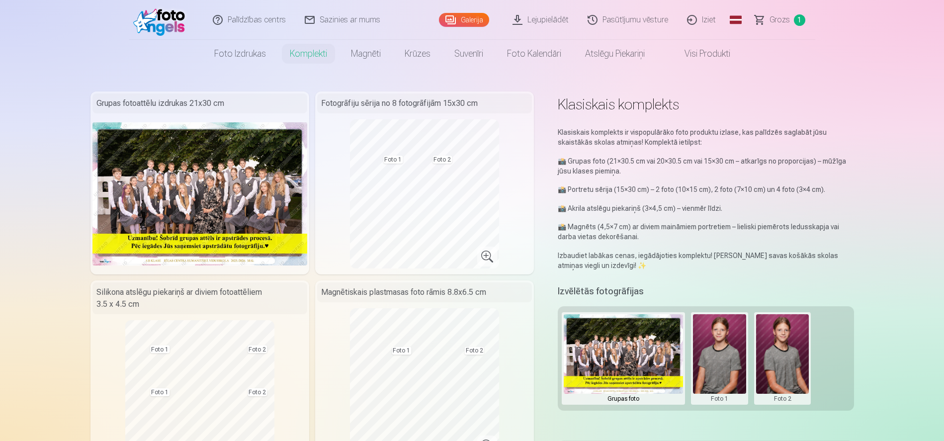
click at [703, 357] on button at bounding box center [719, 358] width 53 height 89
click at [703, 357] on button "Nomainiet foto" at bounding box center [719, 359] width 81 height 28
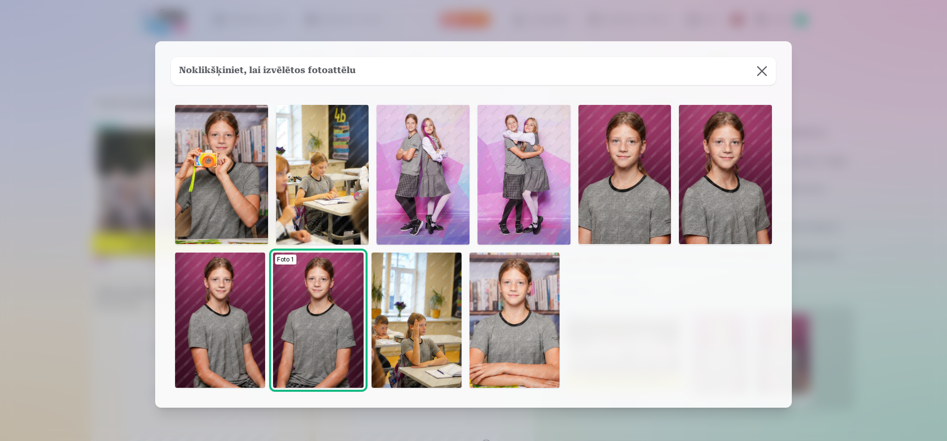
click at [208, 360] on img at bounding box center [220, 320] width 90 height 135
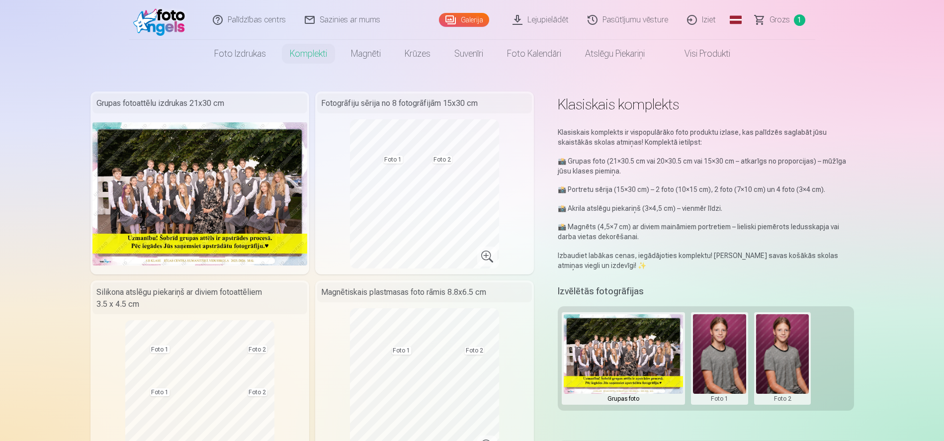
click at [729, 364] on button at bounding box center [719, 358] width 53 height 89
click at [744, 369] on button "Nomainiet foto" at bounding box center [719, 359] width 81 height 28
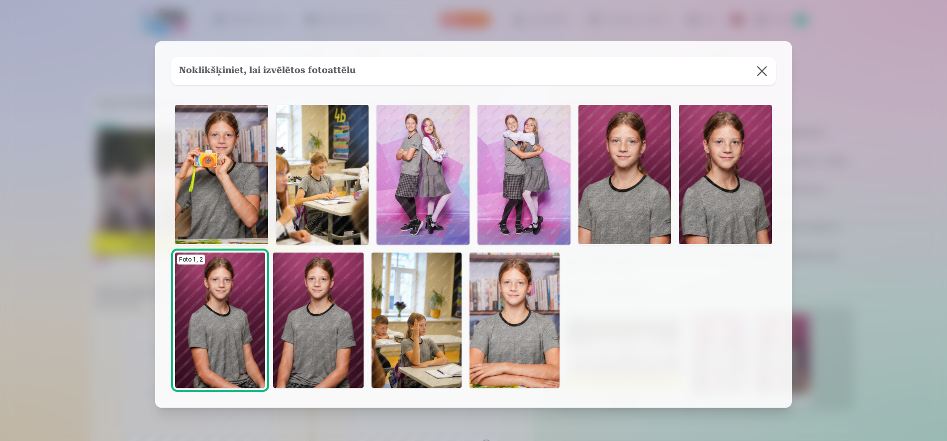
click at [709, 175] on img at bounding box center [725, 174] width 93 height 139
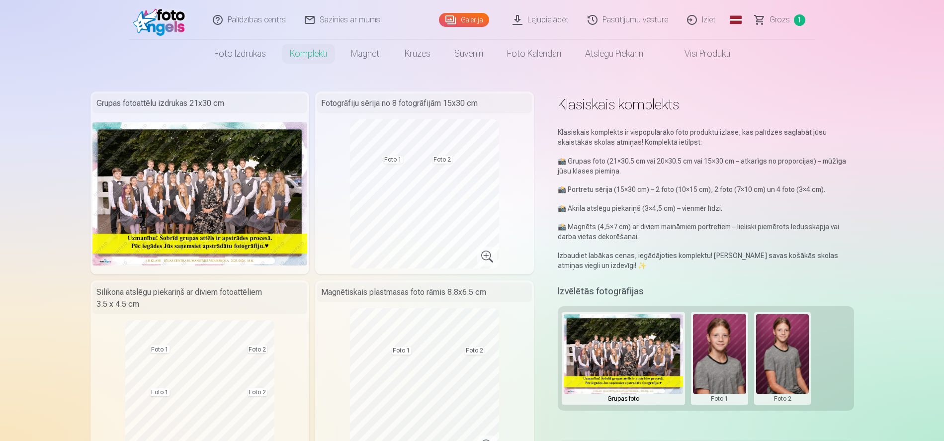
click at [703, 369] on button at bounding box center [719, 358] width 53 height 89
click at [706, 365] on button "Nomainiet foto" at bounding box center [719, 359] width 81 height 28
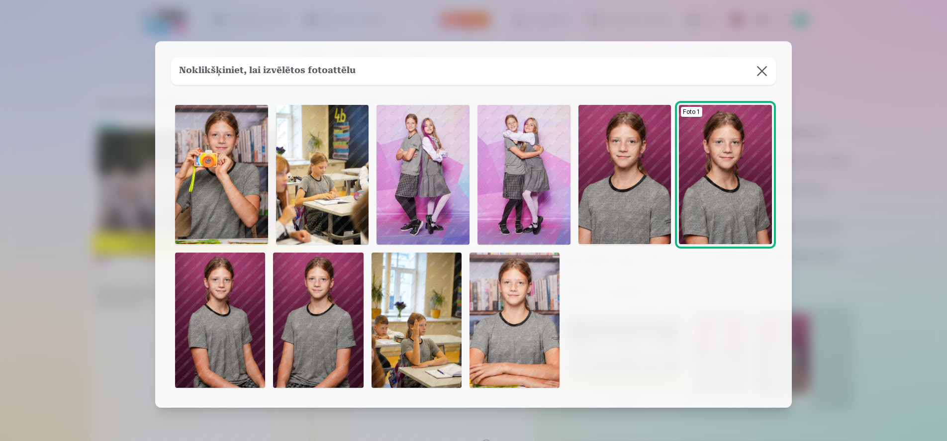
click at [625, 150] on img at bounding box center [624, 174] width 93 height 139
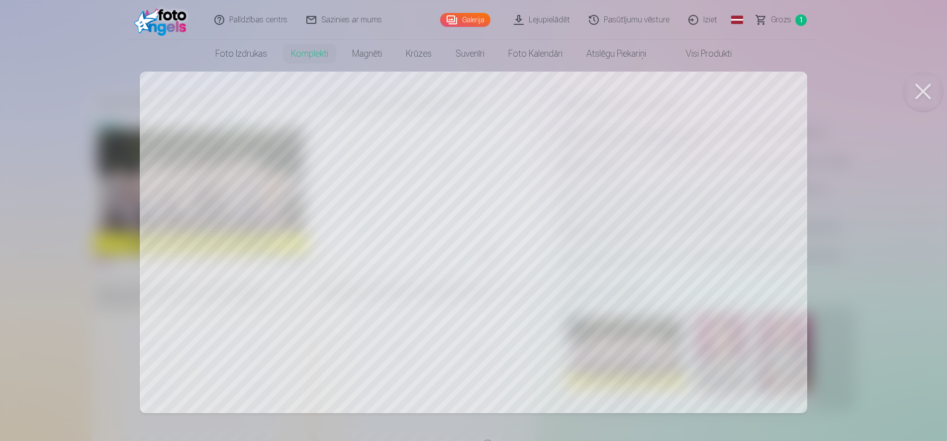
click at [930, 95] on button at bounding box center [923, 92] width 40 height 40
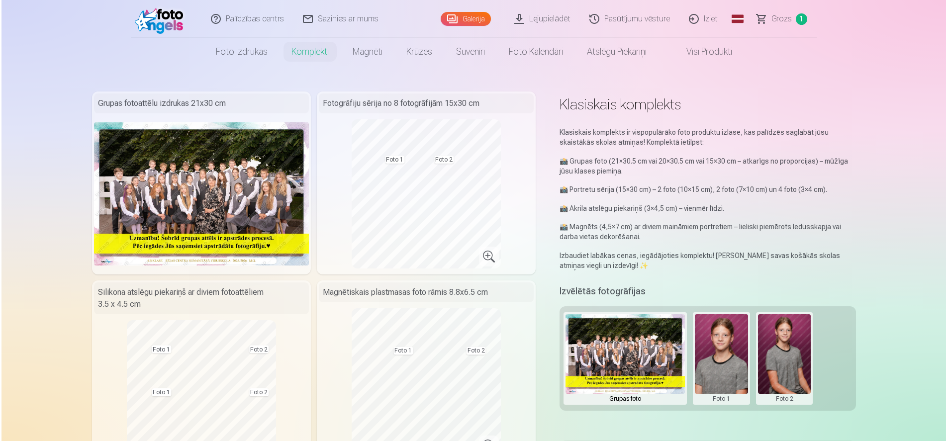
scroll to position [200, 0]
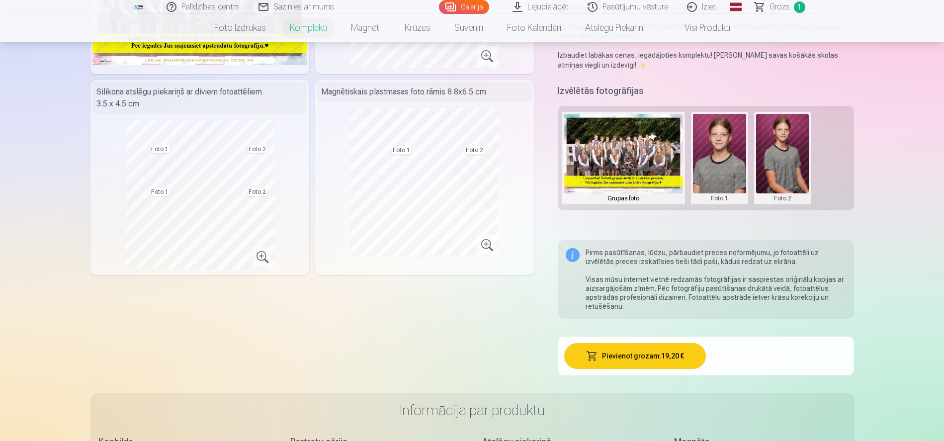
click at [612, 354] on button "Pievienot grozam : 19,20 €" at bounding box center [635, 356] width 142 height 26
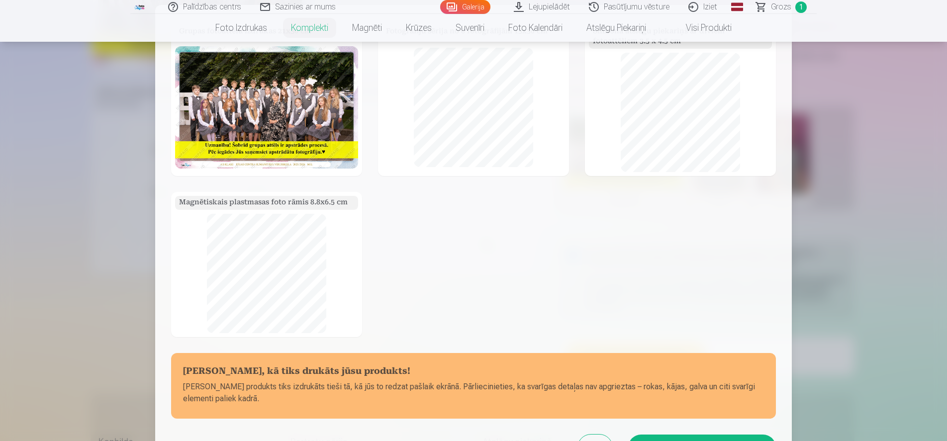
scroll to position [130, 0]
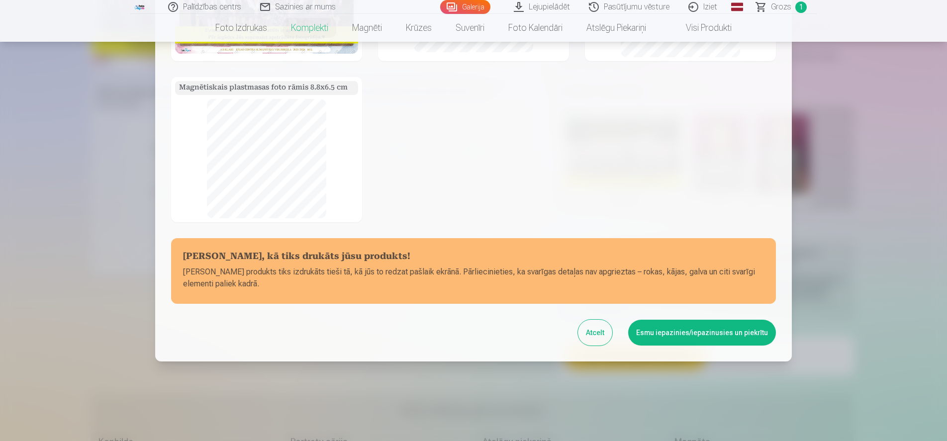
click at [674, 340] on button "Esmu iepazinies/iepazinusies un piekrītu" at bounding box center [702, 333] width 148 height 26
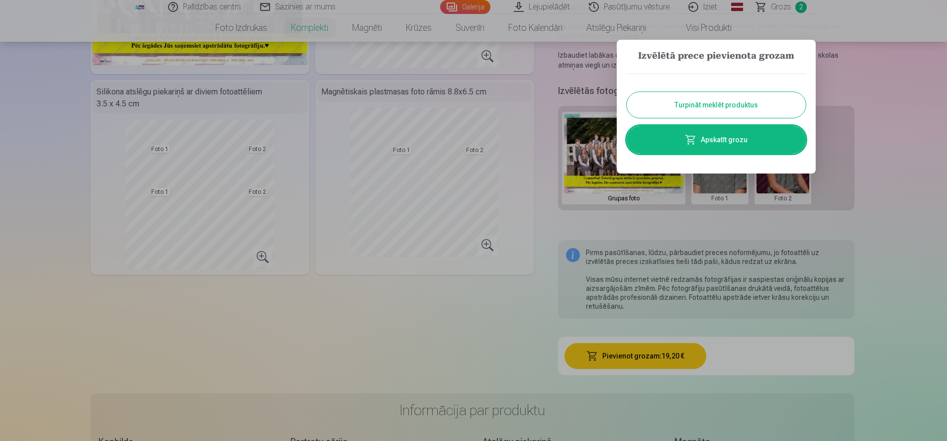
click at [763, 147] on link "Apskatīt grozu" at bounding box center [716, 140] width 179 height 28
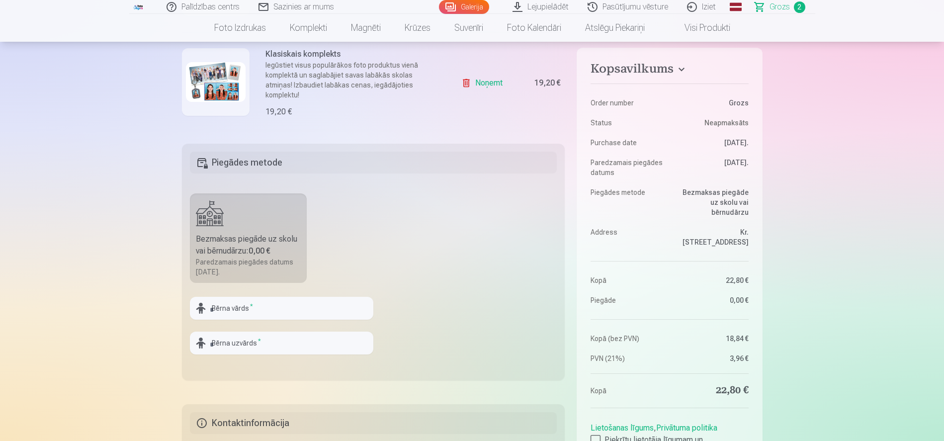
scroll to position [240, 0]
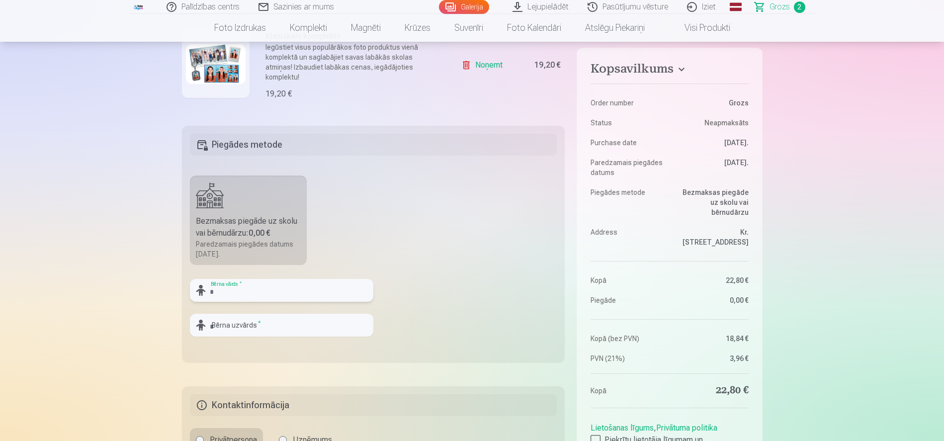
click at [315, 284] on input "text" at bounding box center [281, 290] width 183 height 23
type input "*****"
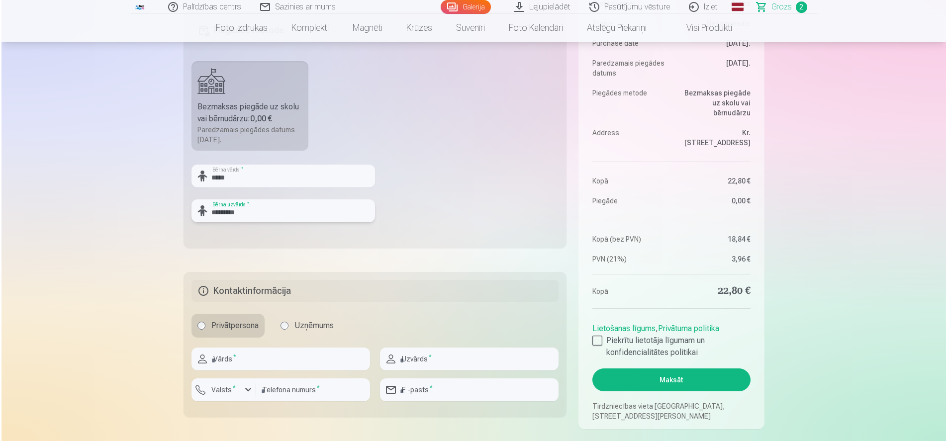
scroll to position [371, 0]
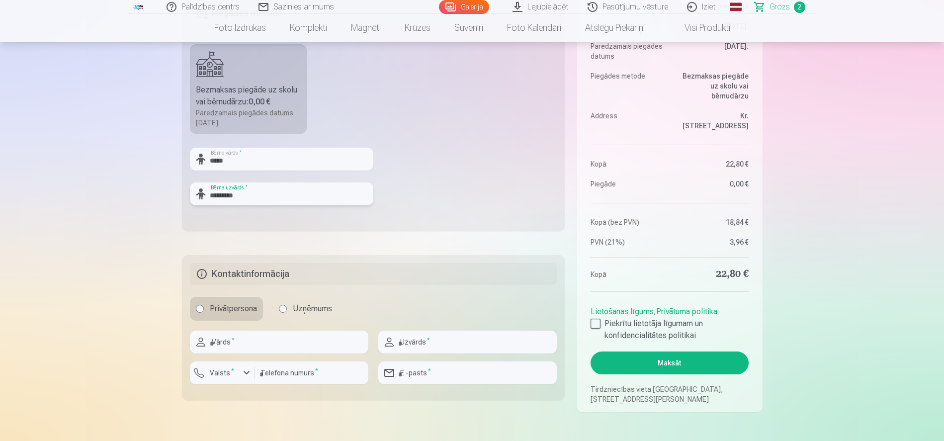
type input "*********"
click at [299, 349] on input "text" at bounding box center [279, 342] width 179 height 23
type input "*****"
type input "*********"
click at [243, 372] on div "button" at bounding box center [247, 373] width 12 height 12
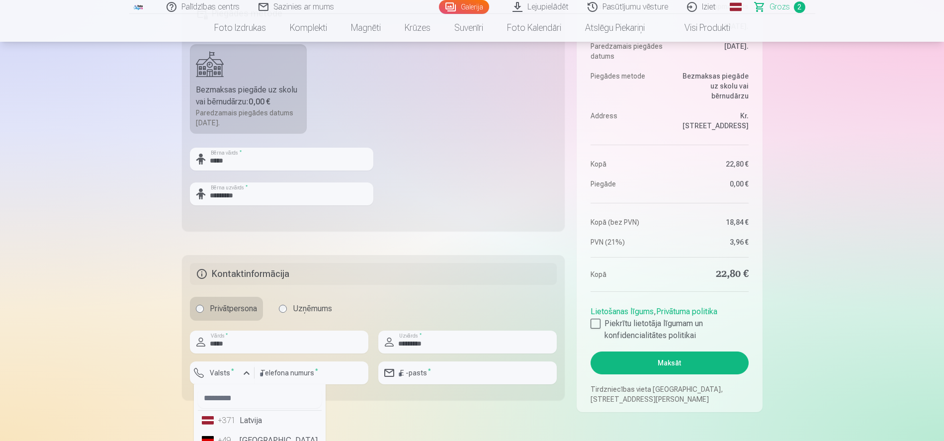
click at [262, 429] on li "+371 Latvija" at bounding box center [260, 421] width 124 height 20
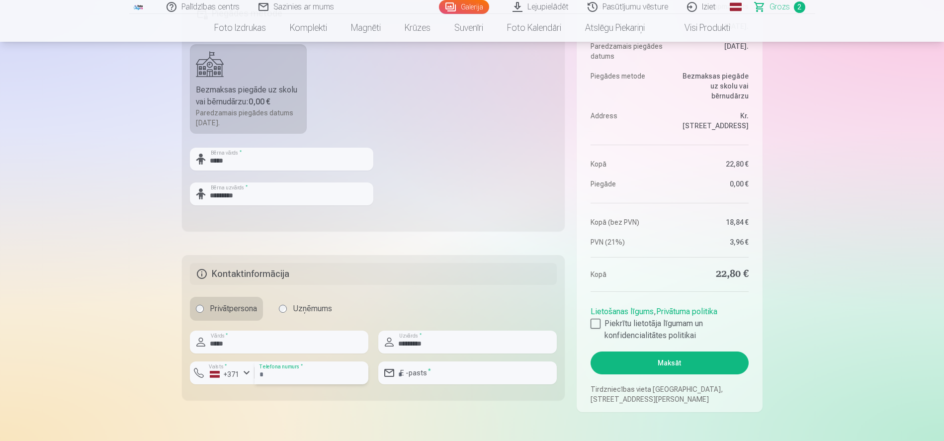
click at [301, 381] on input "number" at bounding box center [312, 372] width 114 height 23
type input "********"
click at [539, 376] on input "email" at bounding box center [467, 372] width 179 height 23
type input "**********"
click at [590, 323] on aside "Kopsavilkums Order number Grozs Status Neapmaksāts Purchase date [DATE]. Paredz…" at bounding box center [669, 171] width 185 height 481
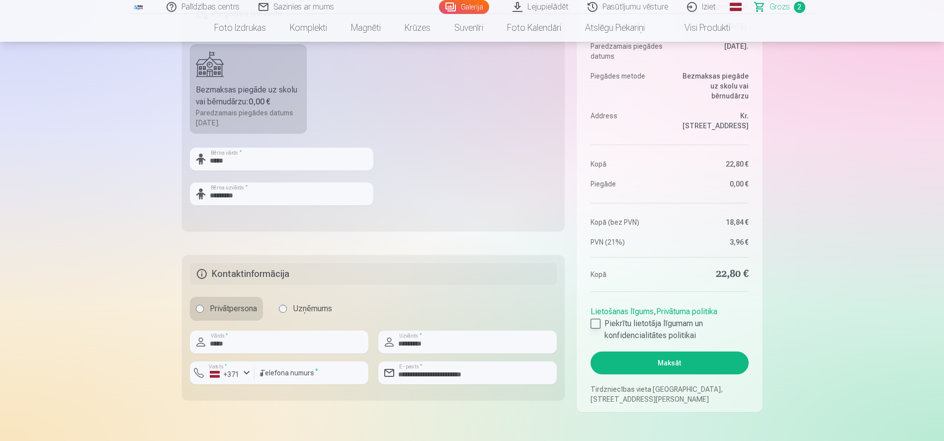
click at [595, 324] on div at bounding box center [596, 324] width 10 height 10
click at [645, 366] on button "Maksāt" at bounding box center [670, 363] width 158 height 23
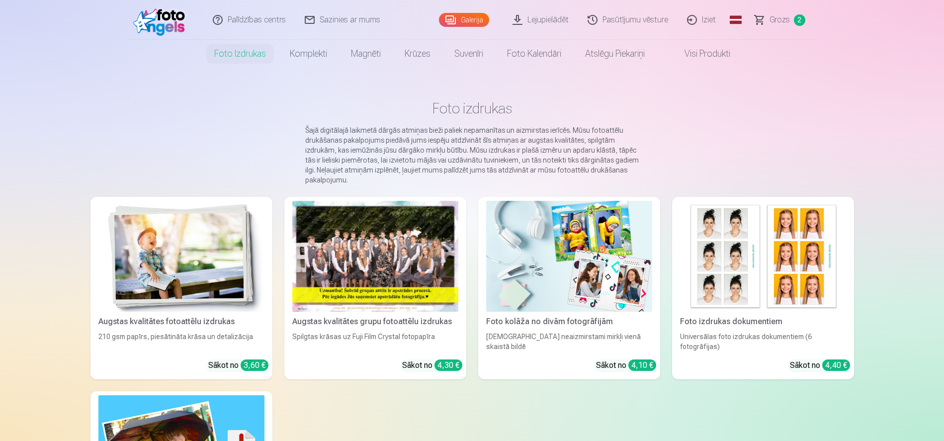
click at [784, 23] on span "Grozs" at bounding box center [780, 20] width 20 height 12
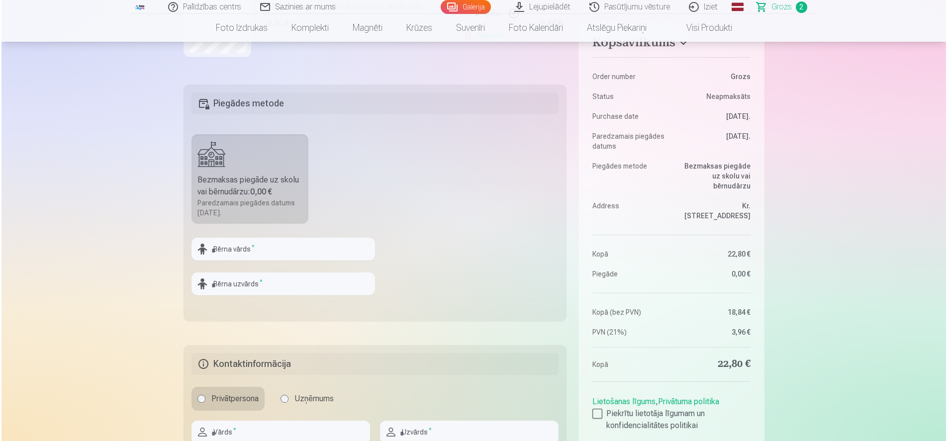
scroll to position [460, 0]
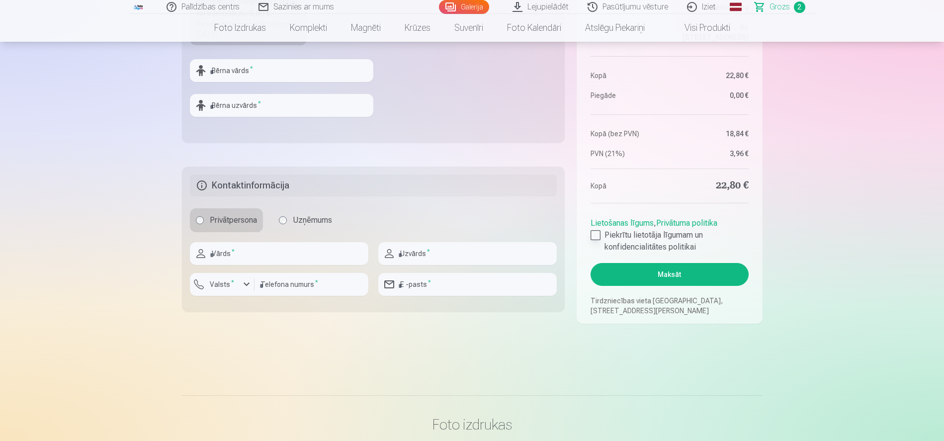
click at [596, 231] on div at bounding box center [596, 235] width 10 height 10
click at [659, 279] on button "Maksāt" at bounding box center [670, 274] width 158 height 23
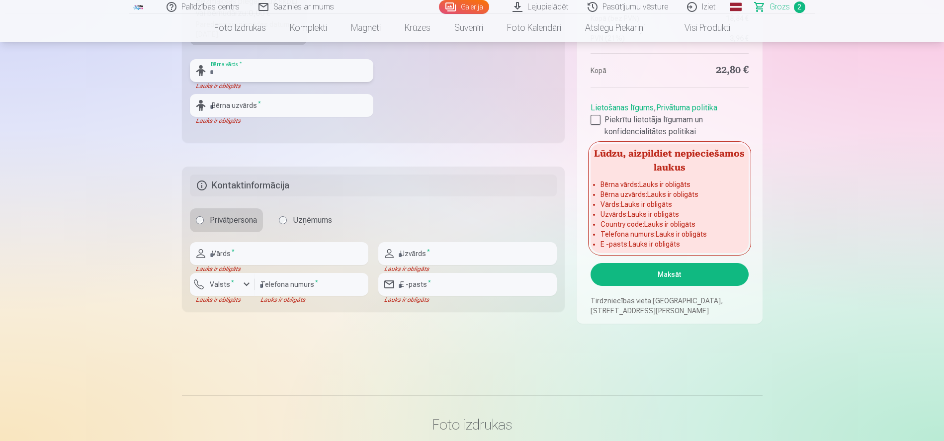
click at [216, 71] on input "text" at bounding box center [281, 70] width 183 height 23
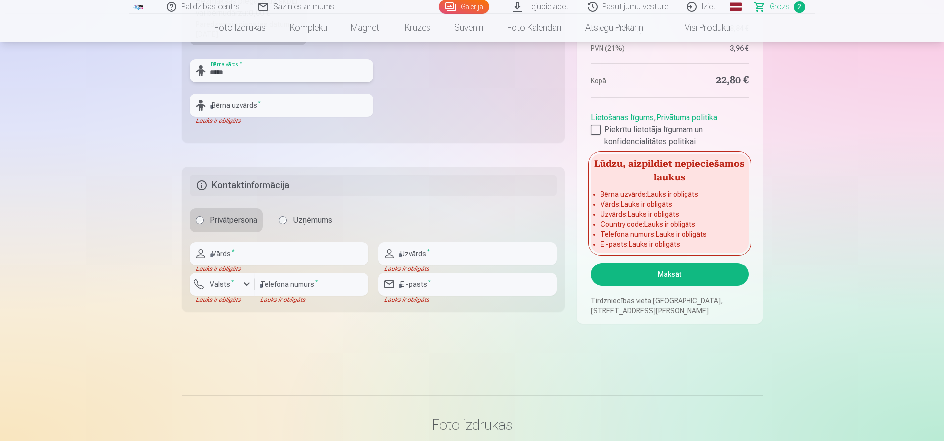
type input "*****"
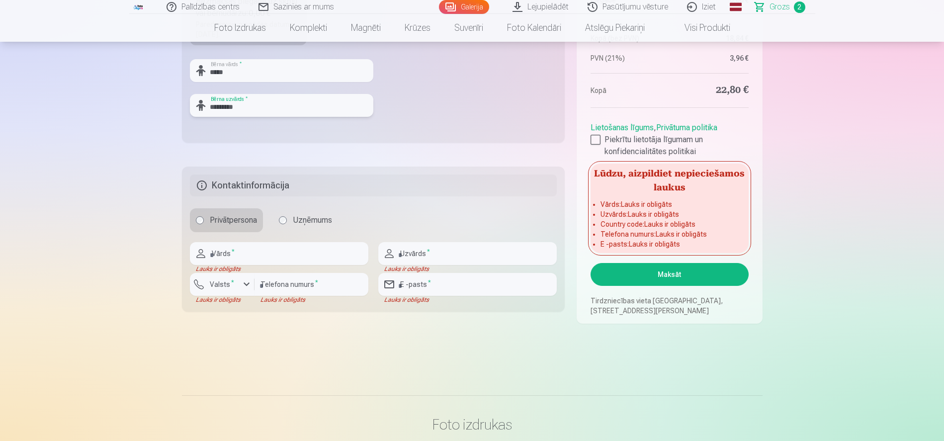
type input "*********"
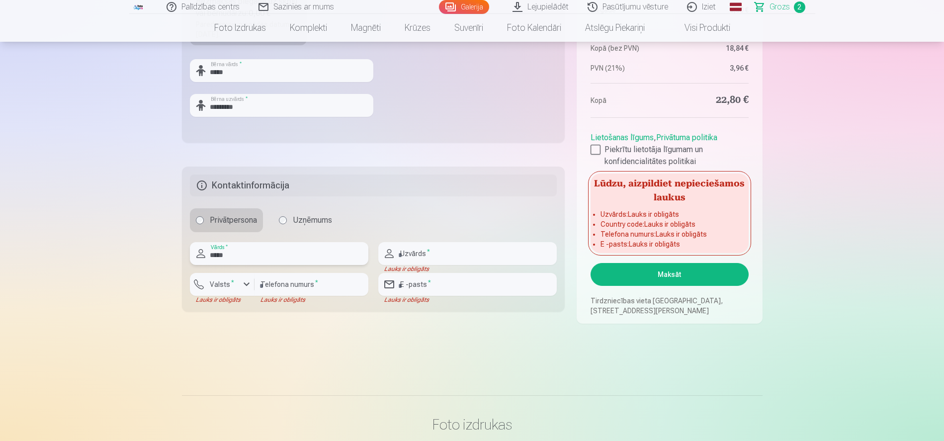
type input "*****"
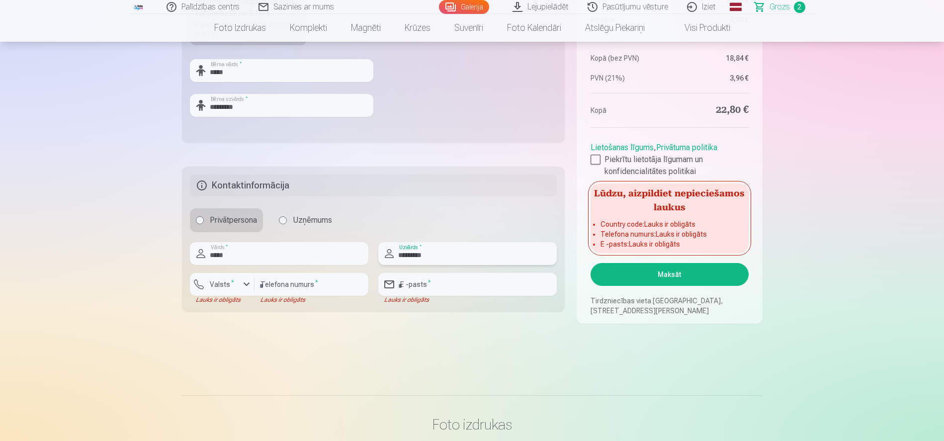
type input "*********"
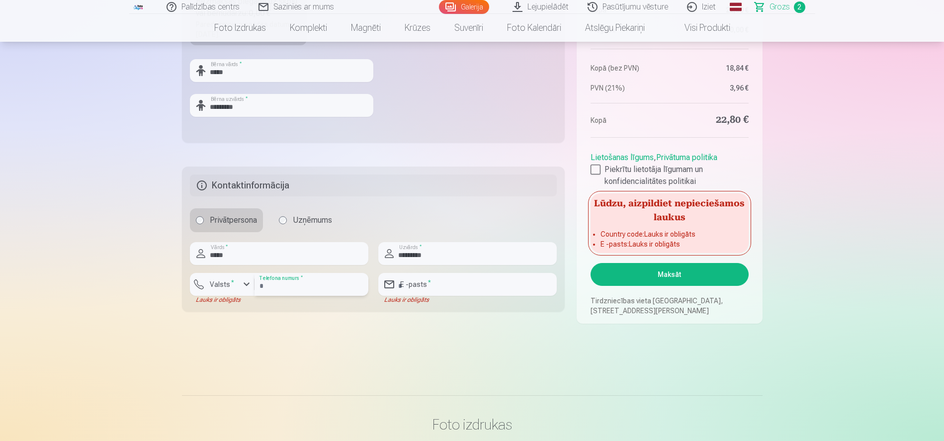
type input "********"
click at [468, 284] on input "email" at bounding box center [467, 284] width 179 height 23
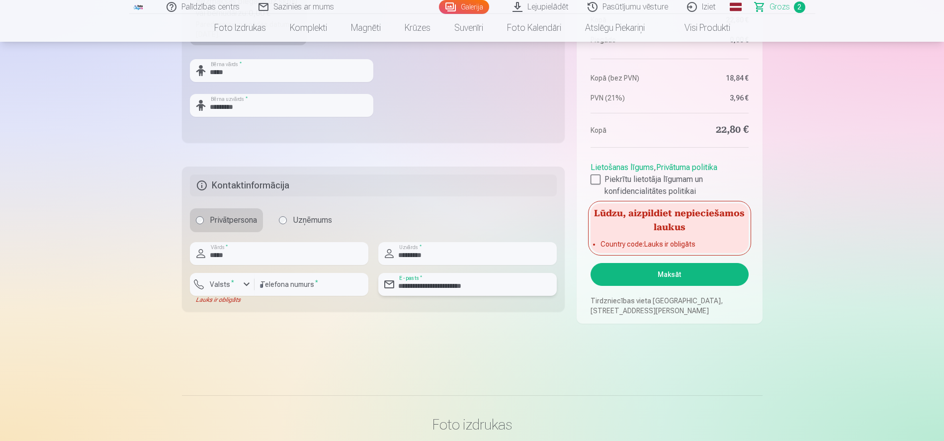
type input "**********"
click at [231, 278] on button "Valsts *" at bounding box center [222, 284] width 65 height 23
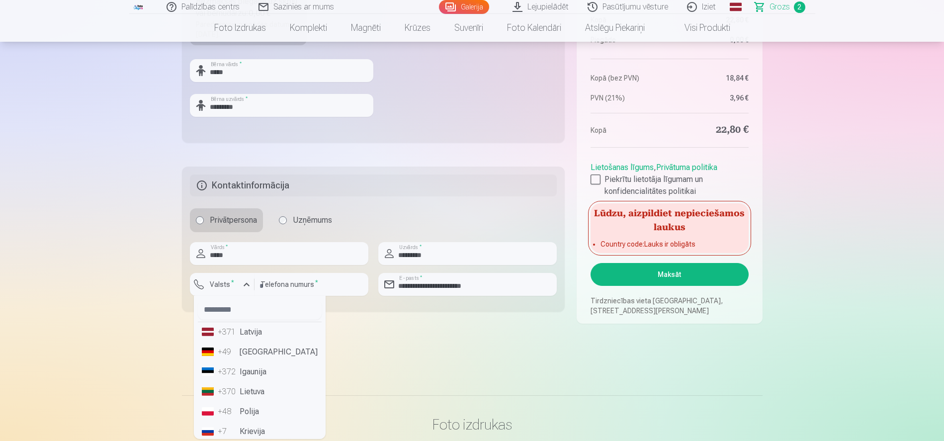
click at [253, 334] on li "+371 Latvija" at bounding box center [260, 332] width 124 height 20
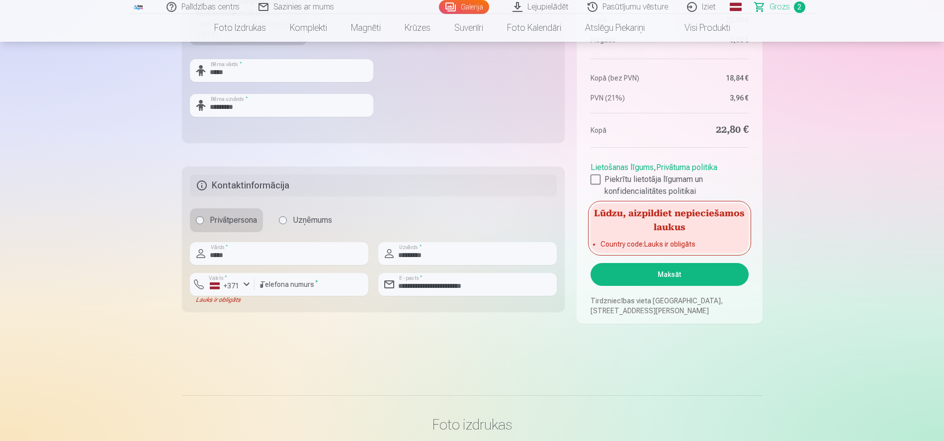
click at [706, 273] on button "Maksāt" at bounding box center [670, 274] width 158 height 23
